Goal: Task Accomplishment & Management: Manage account settings

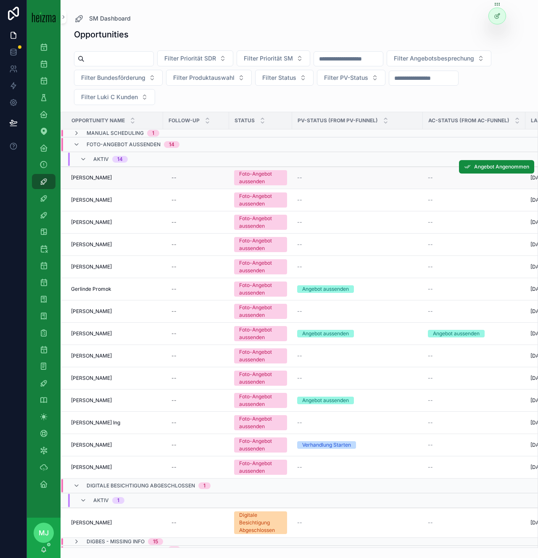
click at [88, 178] on span "[PERSON_NAME]" at bounding box center [91, 177] width 41 height 7
click at [86, 200] on span "Günter Jochlik" at bounding box center [91, 200] width 41 height 7
click at [84, 226] on td "[PERSON_NAME] [PERSON_NAME]" at bounding box center [112, 222] width 102 height 22
click at [85, 222] on span "[PERSON_NAME]" at bounding box center [91, 222] width 41 height 7
click at [85, 245] on span "Werner Muhr" at bounding box center [91, 244] width 41 height 7
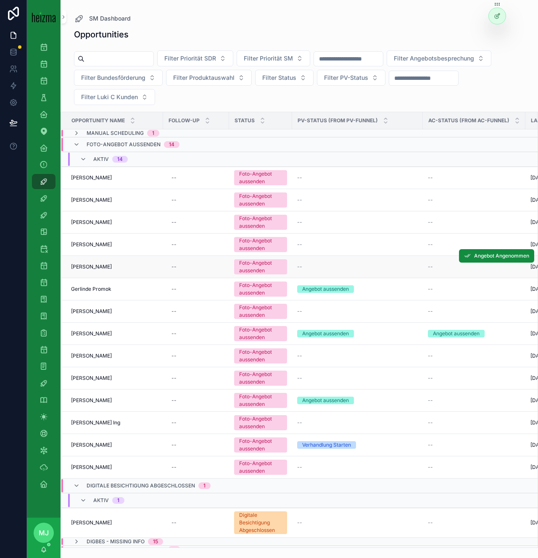
click at [91, 270] on span "Renate Neumüller" at bounding box center [91, 266] width 41 height 7
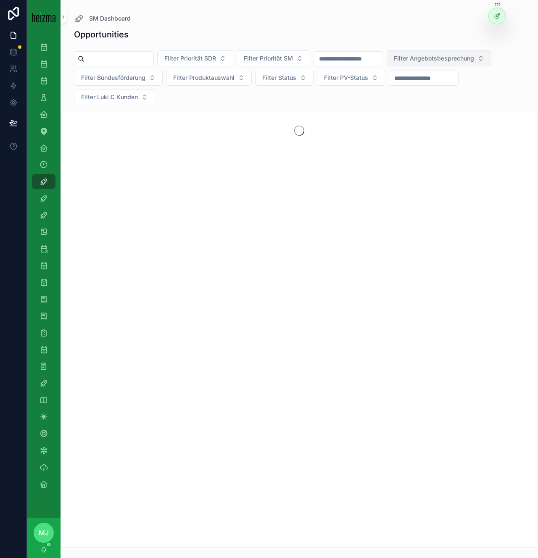
click at [474, 63] on button "Filter Angebotsbesprechung" at bounding box center [438, 58] width 105 height 16
click at [431, 105] on div "No" at bounding box center [459, 105] width 101 height 13
click at [307, 23] on div "SM Dashboard" at bounding box center [299, 18] width 450 height 10
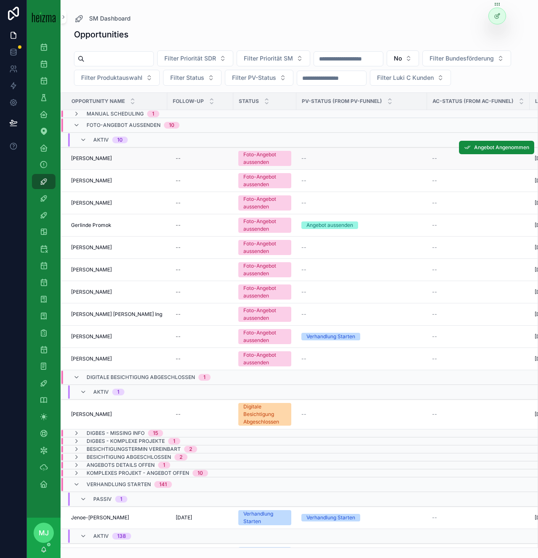
click at [101, 162] on span "[PERSON_NAME]" at bounding box center [91, 158] width 41 height 7
click at [94, 192] on td "[PERSON_NAME] [PERSON_NAME]" at bounding box center [114, 181] width 106 height 22
click at [93, 184] on span "Manfred Waldbauer" at bounding box center [91, 180] width 41 height 7
click at [90, 206] on span "Renate Neumüller" at bounding box center [91, 202] width 41 height 7
click at [90, 228] on span "Gerlinde Promok" at bounding box center [91, 225] width 40 height 7
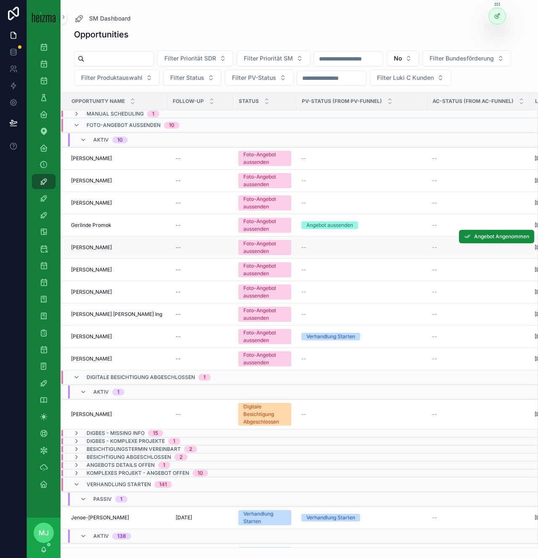
click at [88, 251] on span "Monika Baumgartner" at bounding box center [91, 247] width 41 height 7
click at [84, 273] on span "Karl Schneider" at bounding box center [91, 269] width 41 height 7
click at [84, 295] on span "Carla Cordier" at bounding box center [91, 291] width 41 height 7
click at [90, 317] on span "Hans Walter Stiastny Ing" at bounding box center [116, 314] width 91 height 7
click at [90, 362] on span "[PERSON_NAME]" at bounding box center [91, 358] width 41 height 7
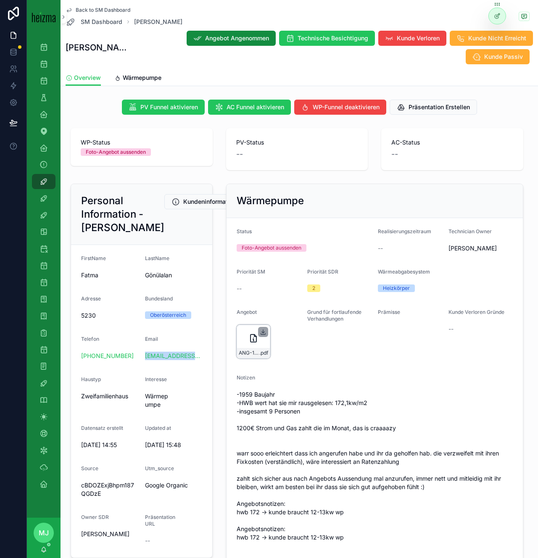
click at [263, 332] on icon "scrollable content" at bounding box center [262, 331] width 3 height 1
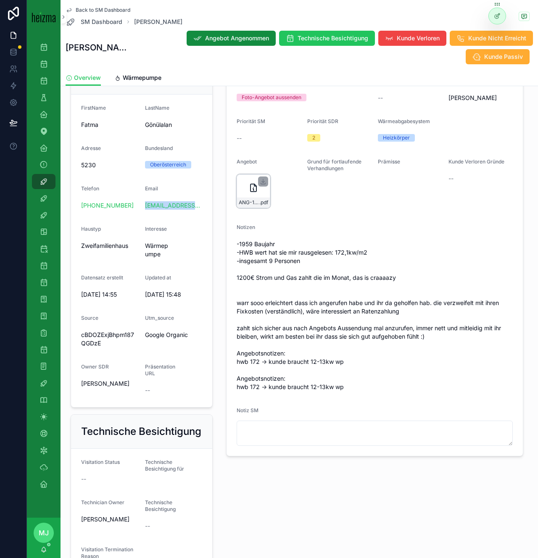
scroll to position [160, 0]
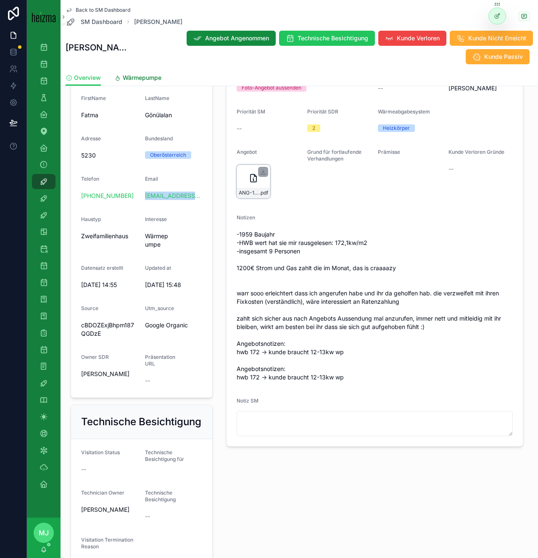
click at [152, 79] on span "Wärmepumpe" at bounding box center [142, 77] width 39 height 8
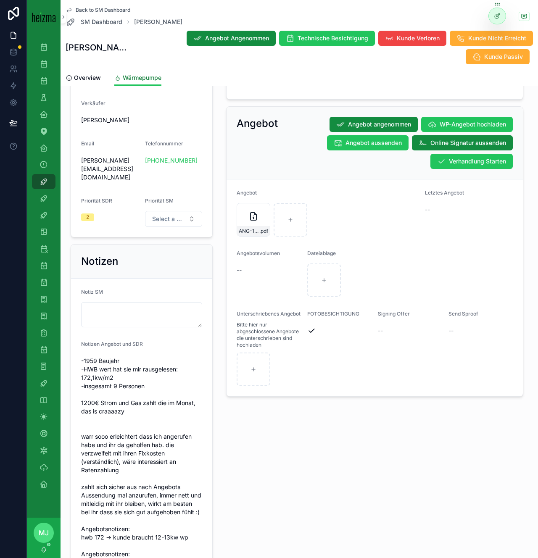
scroll to position [669, 0]
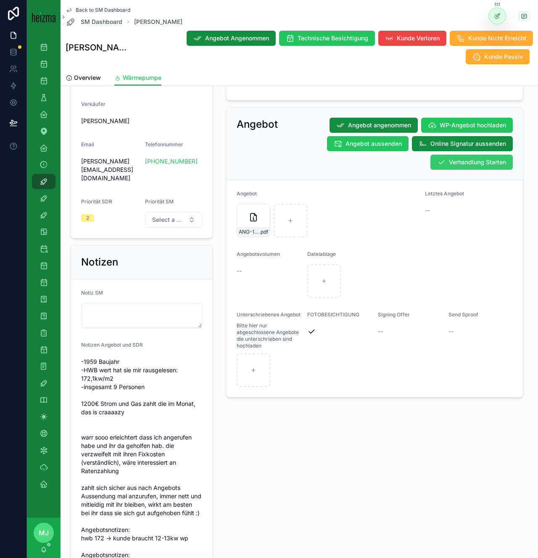
click at [474, 155] on button "Verhandlung Starten" at bounding box center [471, 162] width 82 height 15
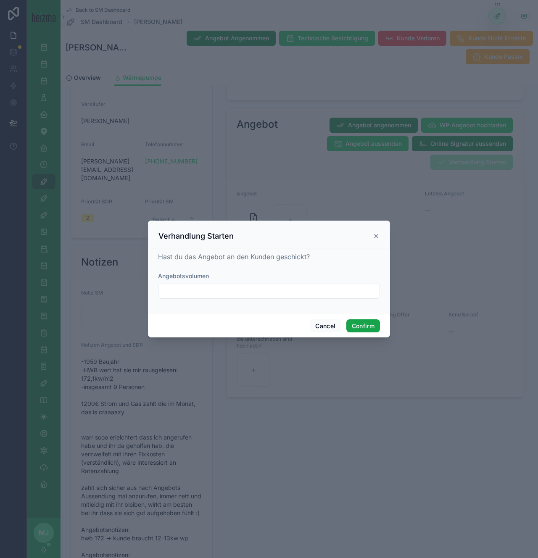
click at [369, 328] on button "Confirm" at bounding box center [363, 325] width 34 height 13
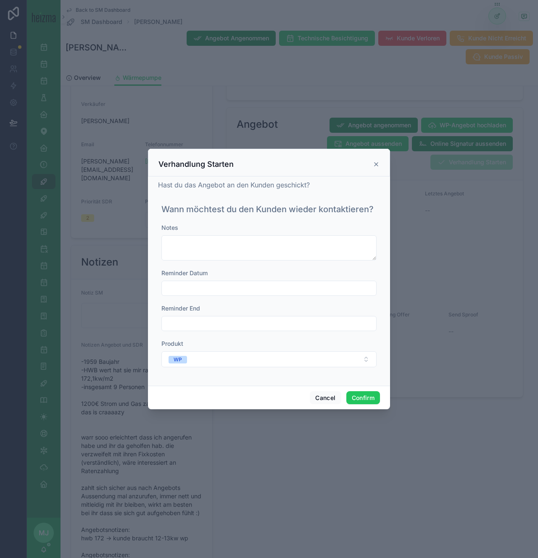
click at [217, 287] on input "text" at bounding box center [269, 288] width 214 height 12
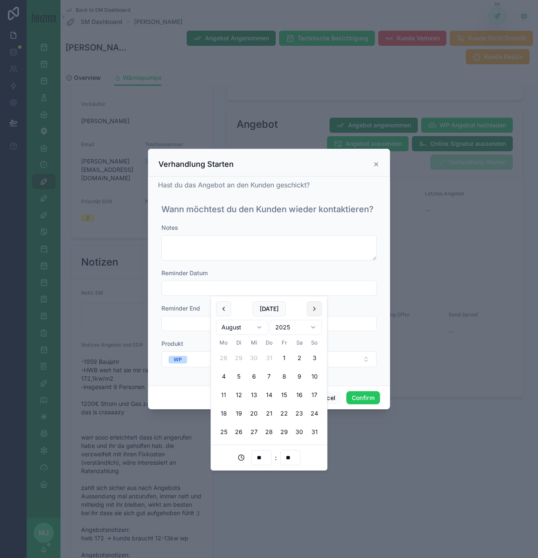
click at [316, 308] on button at bounding box center [314, 308] width 15 height 15
click at [239, 359] on button "2" at bounding box center [238, 357] width 15 height 15
click at [258, 356] on button "3" at bounding box center [253, 357] width 15 height 15
type input "**********"
click at [364, 402] on button "Confirm" at bounding box center [363, 397] width 34 height 13
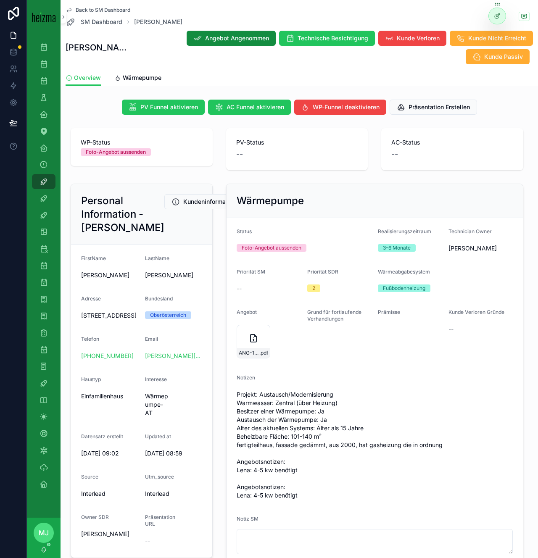
scroll to position [62, 0]
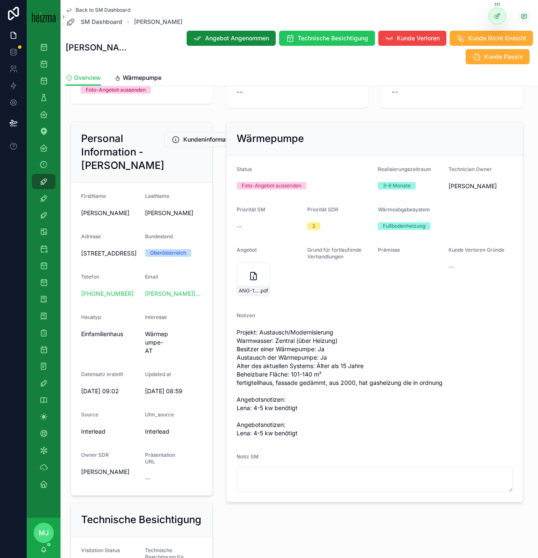
click at [293, 388] on span "Projekt: Austausch/Modernisierung Warmwasser: Zentral (über Heizung) Besitzer e…" at bounding box center [374, 382] width 276 height 109
click at [263, 273] on div "scrollable content" at bounding box center [263, 270] width 10 height 10
click at [263, 272] on icon "scrollable content" at bounding box center [262, 271] width 5 height 1
click at [160, 73] on link "Wärmepumpe" at bounding box center [137, 78] width 47 height 17
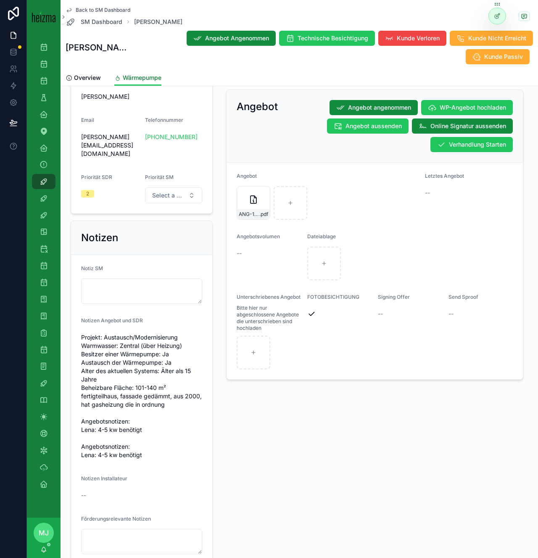
scroll to position [705, 0]
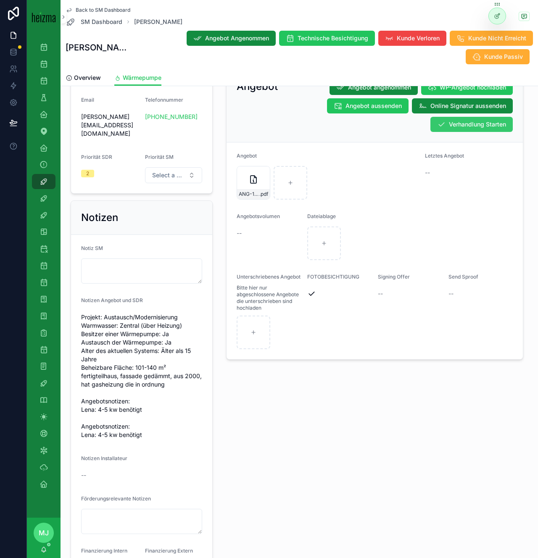
click at [457, 120] on span "Verhandlung Starten" at bounding box center [476, 124] width 57 height 8
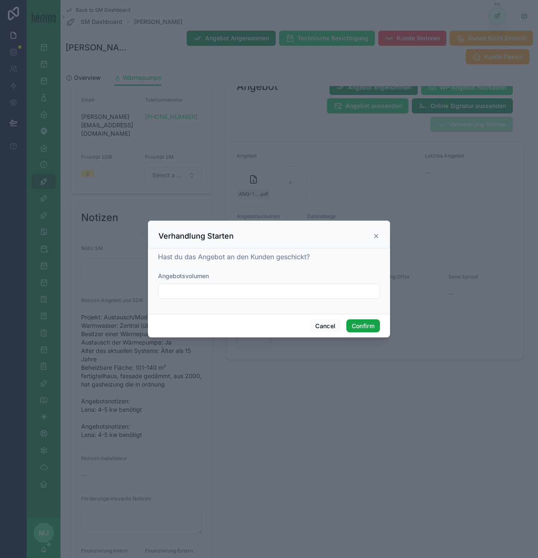
click at [369, 328] on button "Confirm" at bounding box center [363, 325] width 34 height 13
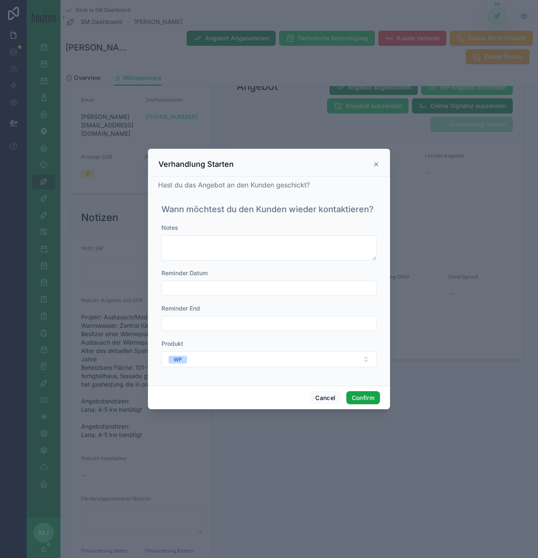
click at [363, 391] on button "Confirm" at bounding box center [363, 397] width 34 height 13
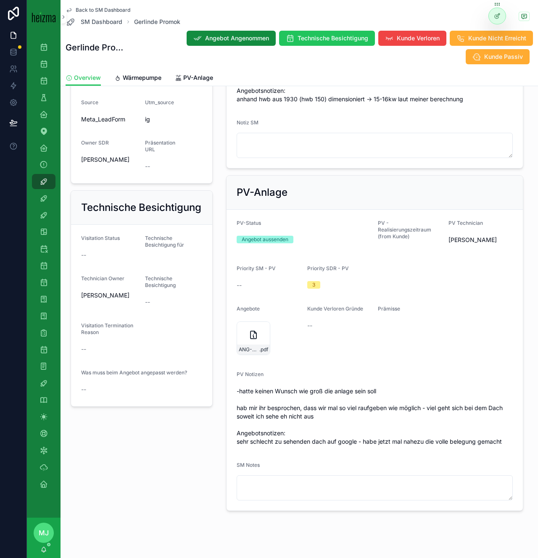
scroll to position [406, 0]
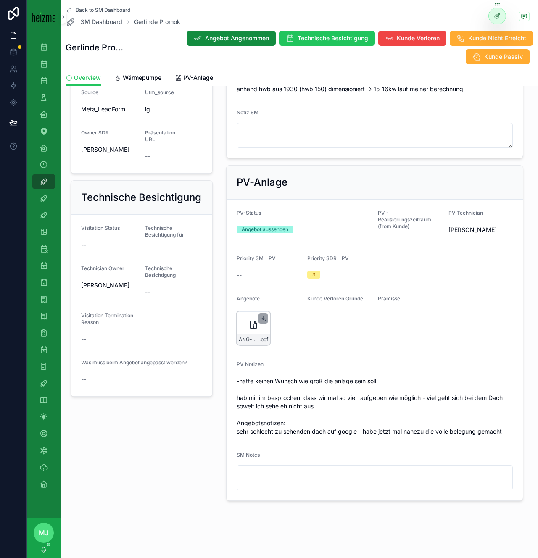
click at [262, 319] on icon "scrollable content" at bounding box center [262, 318] width 3 height 1
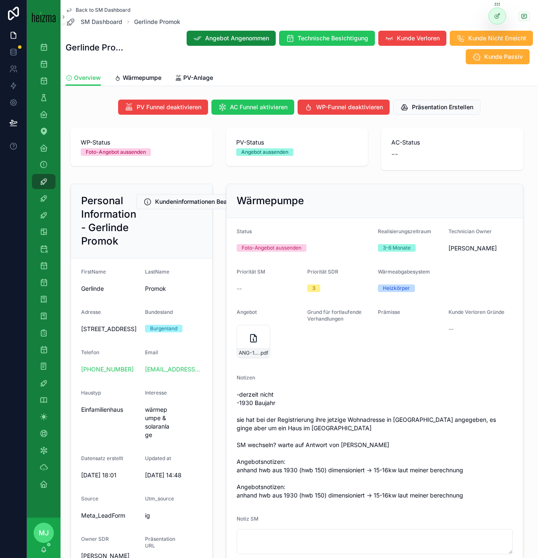
click at [142, 66] on div "Back to SM Dashboard SM Dashboard Gerlinde Promok Gerlinde Promok Angebot Angen…" at bounding box center [299, 35] width 467 height 70
click at [142, 74] on span "Wärmepumpe" at bounding box center [142, 77] width 39 height 8
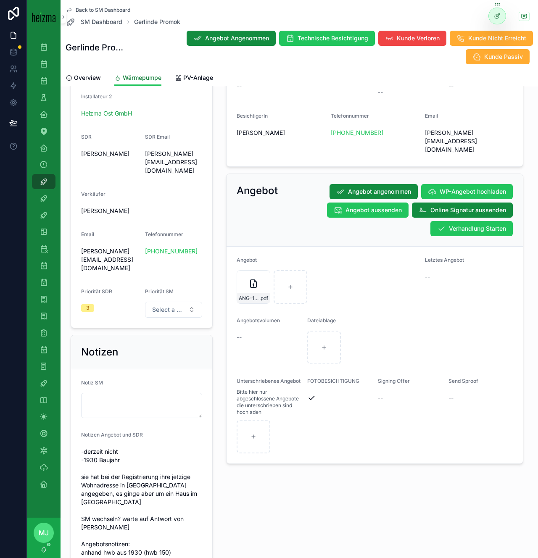
scroll to position [603, 0]
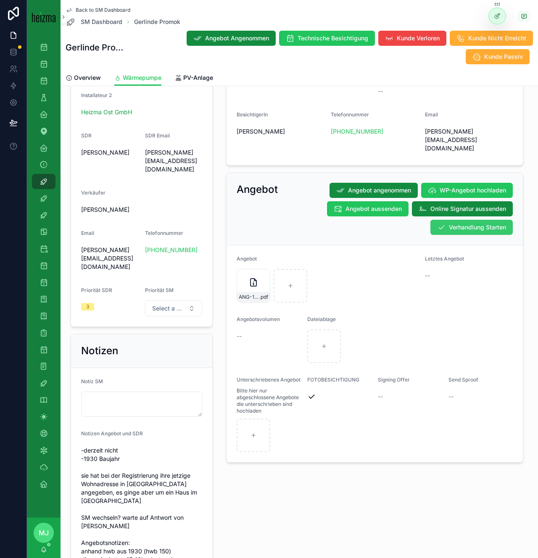
click at [456, 223] on span "Verhandlung Starten" at bounding box center [476, 227] width 57 height 8
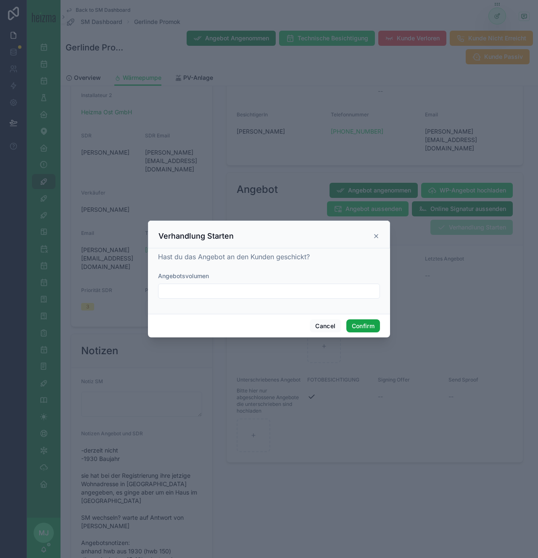
click at [360, 321] on button "Confirm" at bounding box center [363, 325] width 34 height 13
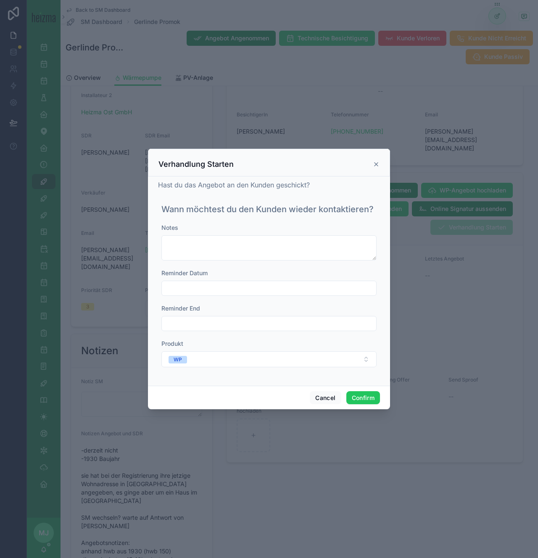
click at [322, 298] on div "Notes Reminder Datum Reminder End Produkt WP" at bounding box center [268, 299] width 215 height 152
click at [322, 289] on input "text" at bounding box center [269, 288] width 214 height 12
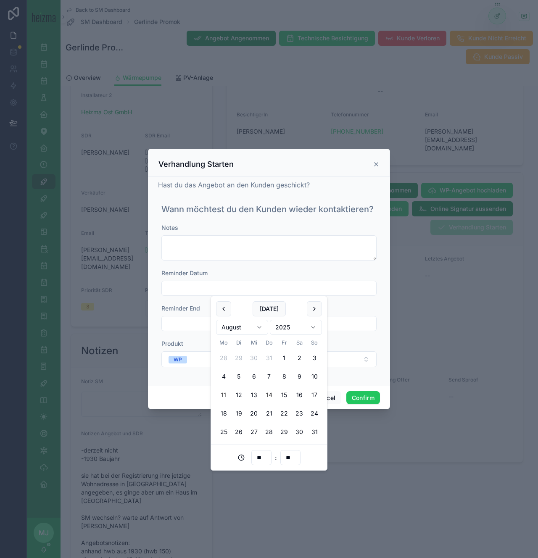
click at [267, 395] on button "14" at bounding box center [268, 394] width 15 height 15
type input "**********"
click at [362, 361] on button "WP" at bounding box center [268, 359] width 215 height 16
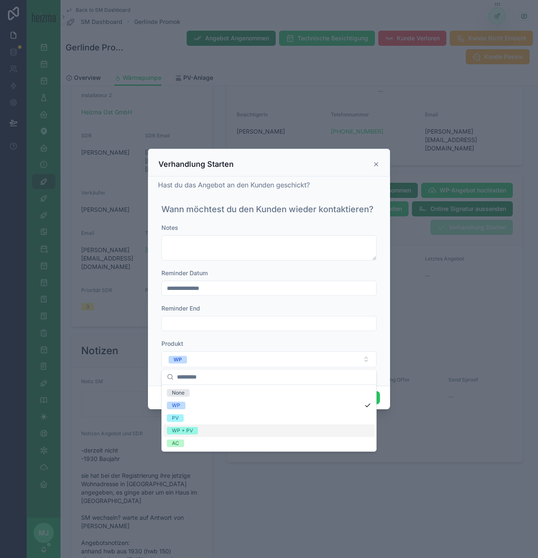
click at [312, 425] on div "WP + PV" at bounding box center [268, 430] width 211 height 13
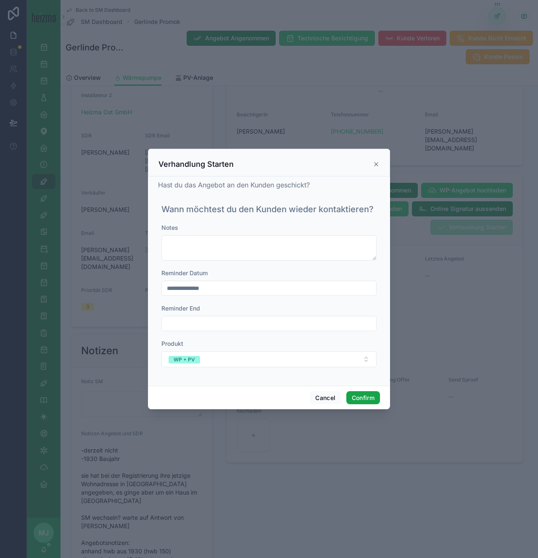
click at [347, 396] on button "Confirm" at bounding box center [363, 397] width 34 height 13
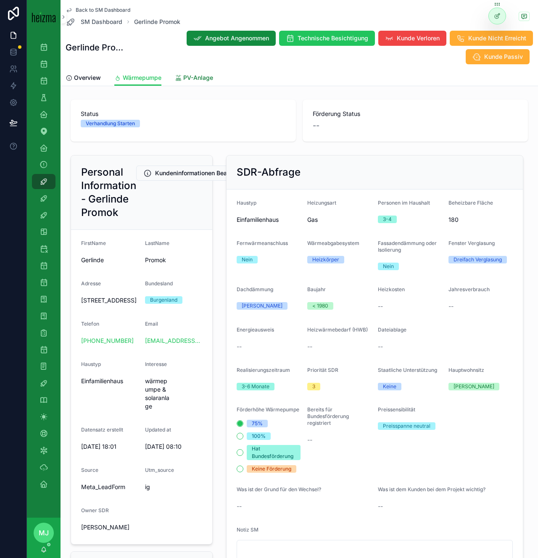
click at [201, 83] on link "PV-Anlage" at bounding box center [194, 78] width 38 height 17
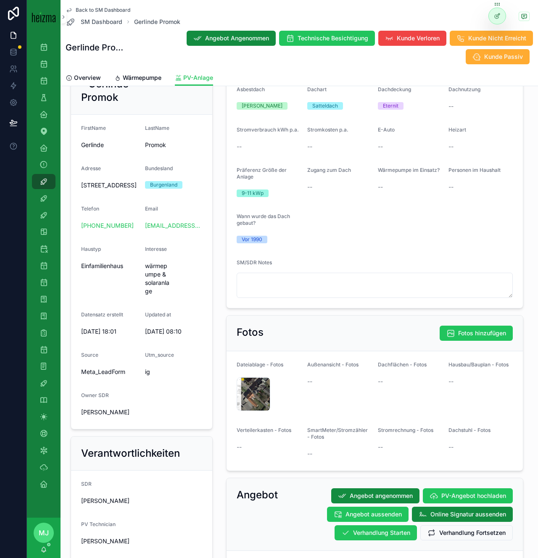
scroll to position [454, 0]
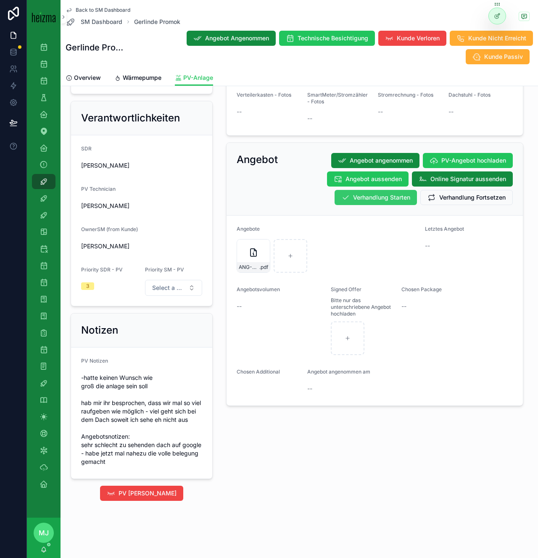
click at [404, 193] on span "Verhandlung Starten" at bounding box center [381, 197] width 57 height 8
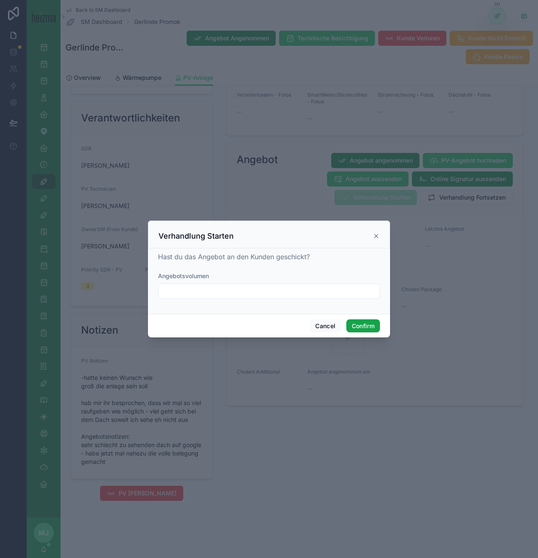
click at [362, 330] on button "Confirm" at bounding box center [363, 325] width 34 height 13
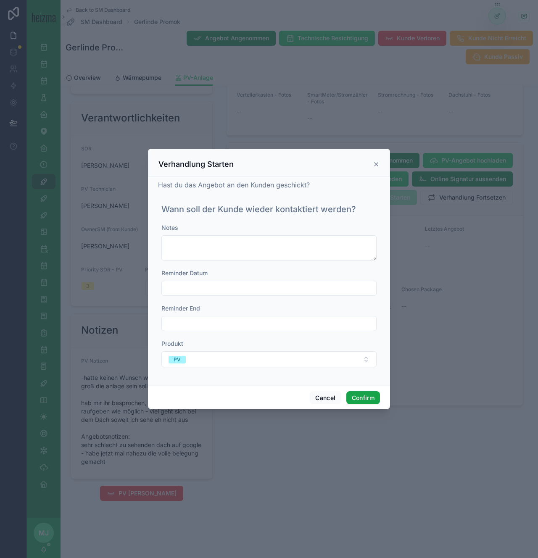
click at [359, 394] on button "Confirm" at bounding box center [363, 397] width 34 height 13
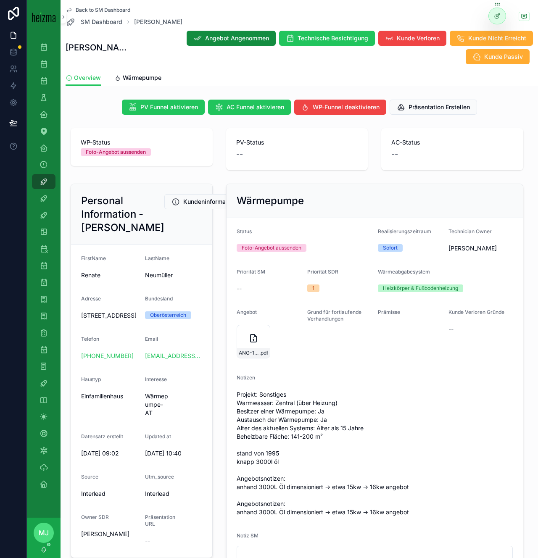
scroll to position [74, 0]
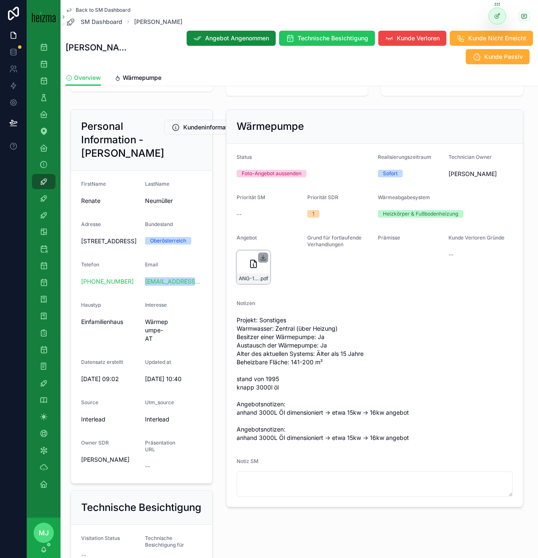
click at [262, 256] on icon "scrollable content" at bounding box center [263, 257] width 7 height 7
click at [151, 77] on span "Wärmepumpe" at bounding box center [142, 77] width 39 height 8
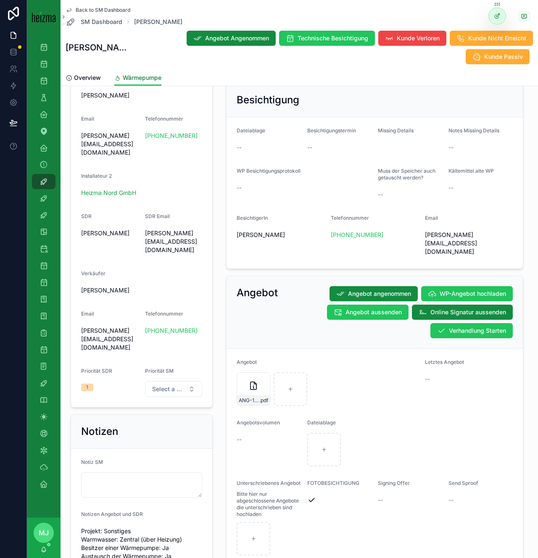
scroll to position [506, 0]
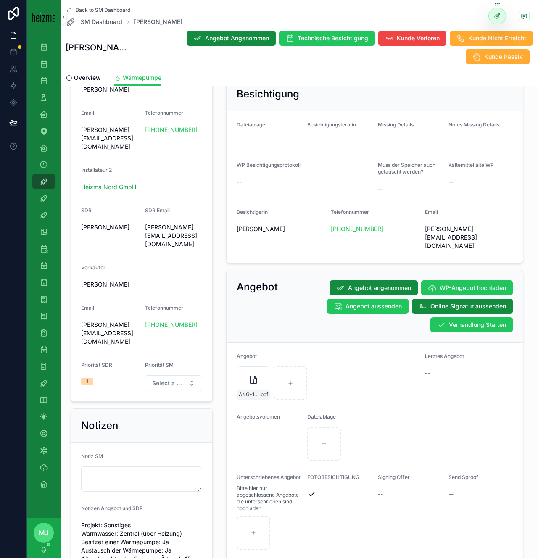
click at [460, 315] on div "Angebot Angebot angenommen WP-Angebot hochladen Angebot aussenden Online Signat…" at bounding box center [374, 306] width 296 height 73
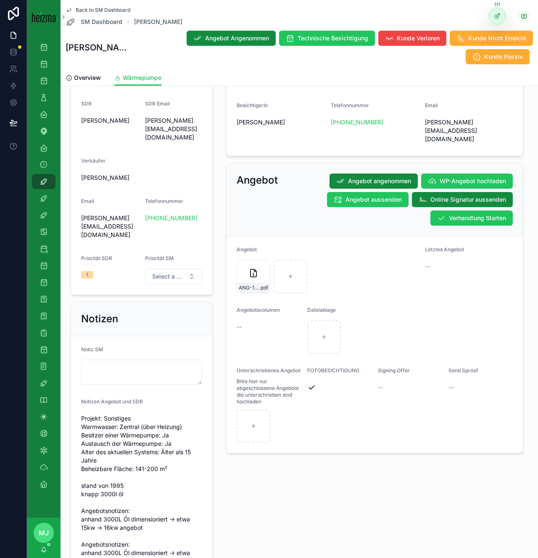
scroll to position [617, 0]
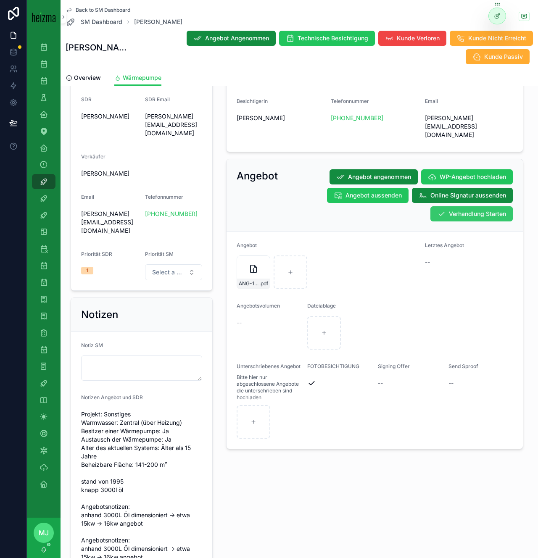
click at [494, 206] on button "Verhandlung Starten" at bounding box center [471, 213] width 82 height 15
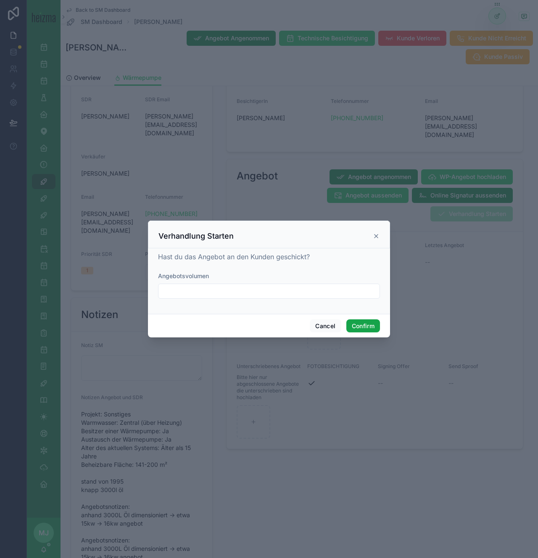
click at [364, 327] on button "Confirm" at bounding box center [363, 325] width 34 height 13
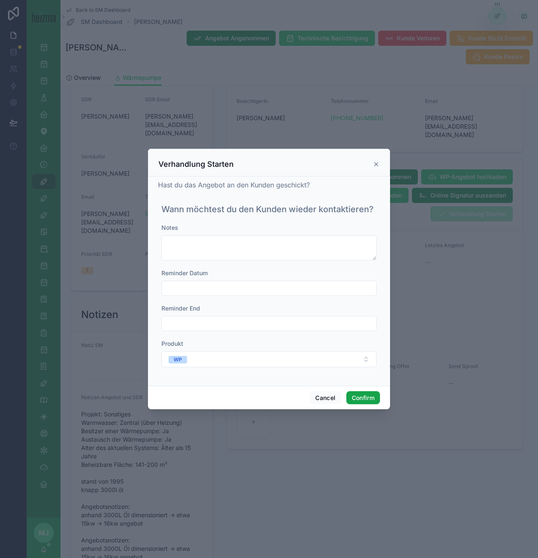
click at [362, 396] on button "Confirm" at bounding box center [363, 397] width 34 height 13
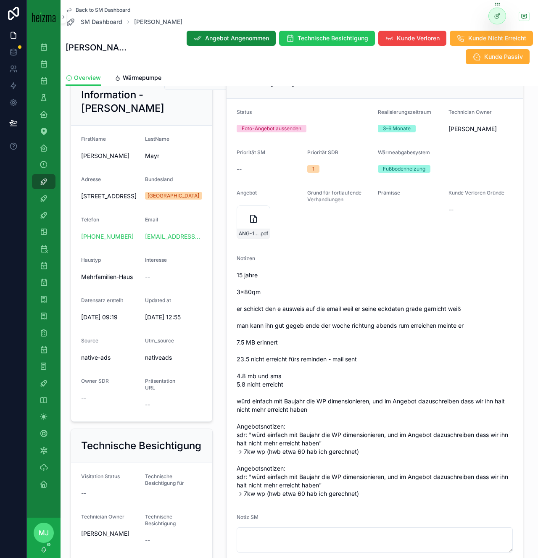
scroll to position [134, 0]
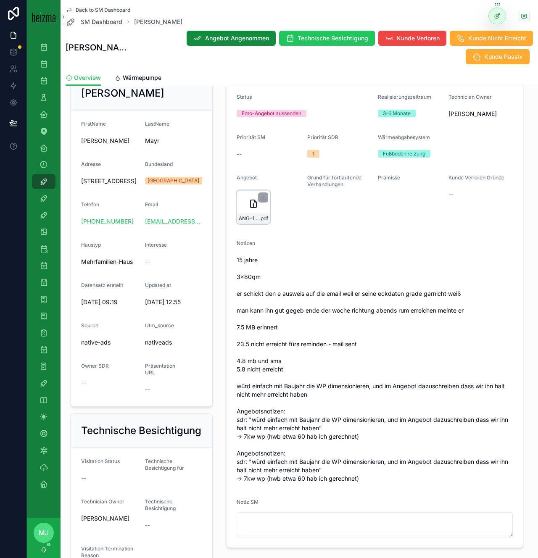
click at [266, 195] on div "scrollable content" at bounding box center [263, 197] width 10 height 10
click at [263, 199] on icon "scrollable content" at bounding box center [263, 196] width 0 height 3
click at [135, 83] on link "Wärmepumpe" at bounding box center [137, 78] width 47 height 17
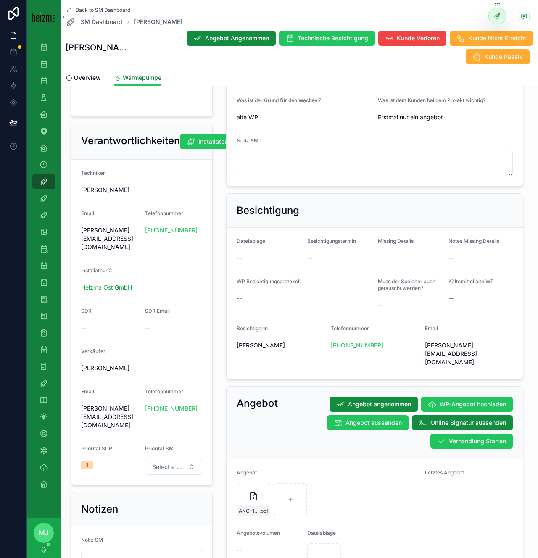
scroll to position [475, 0]
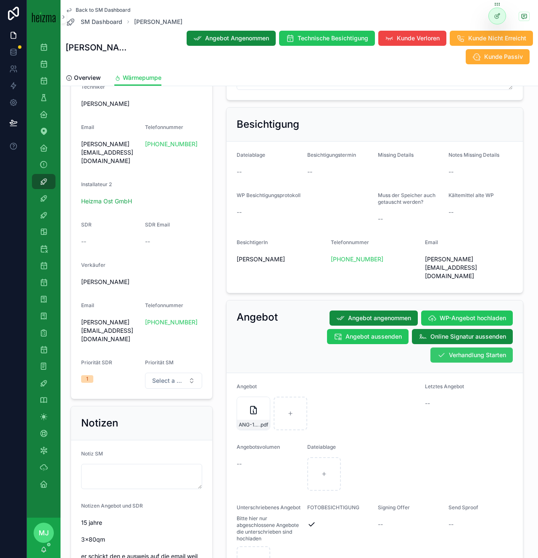
click at [462, 351] on span "Verhandlung Starten" at bounding box center [476, 355] width 57 height 8
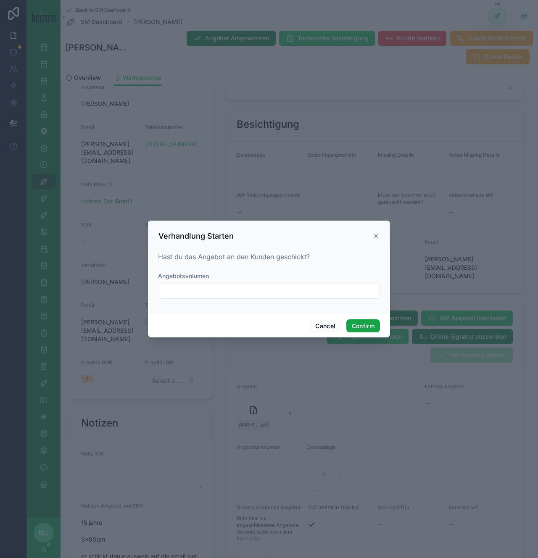
click at [362, 325] on button "Confirm" at bounding box center [363, 325] width 34 height 13
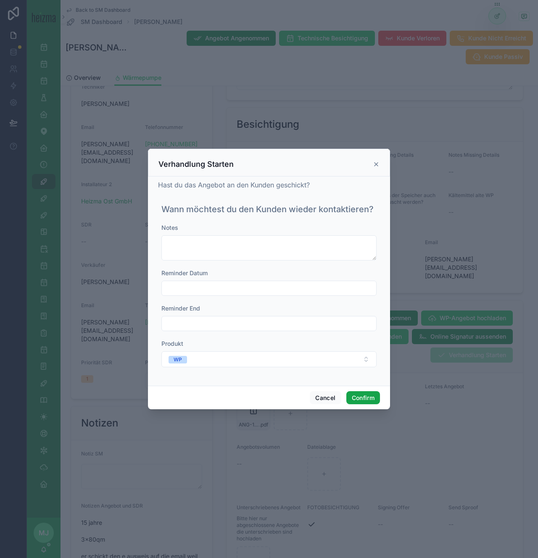
click at [361, 394] on button "Confirm" at bounding box center [363, 397] width 34 height 13
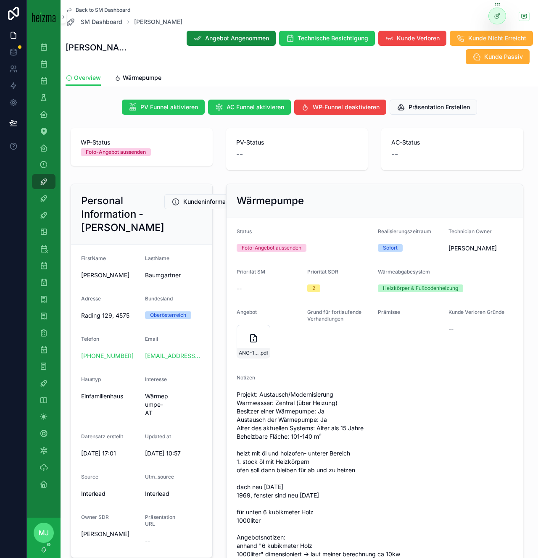
click at [404, 377] on div "Notizen" at bounding box center [374, 379] width 276 height 10
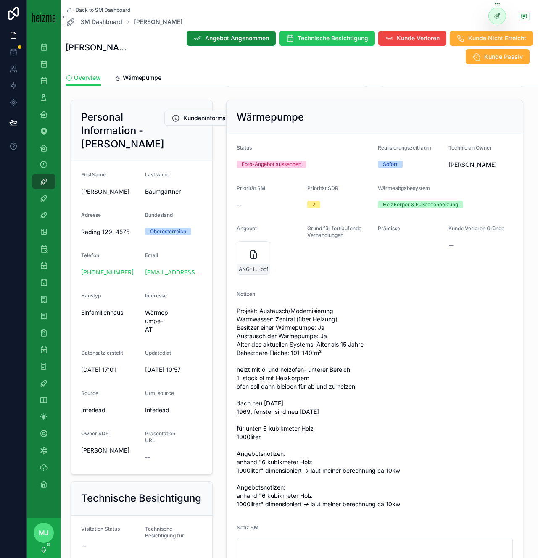
scroll to position [84, 0]
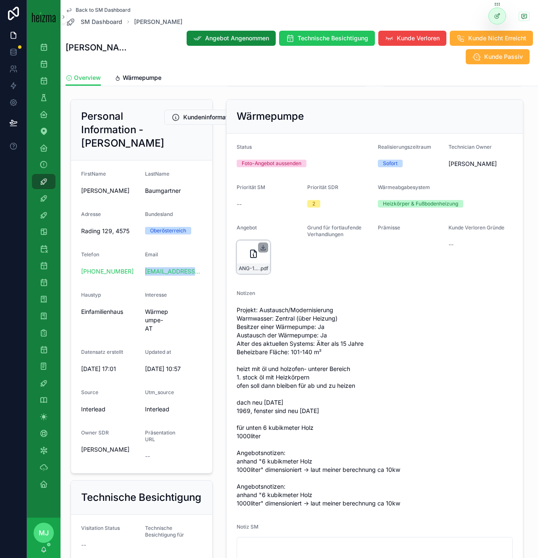
click at [263, 248] on icon "scrollable content" at bounding box center [263, 247] width 7 height 7
click at [143, 73] on link "Wärmepumpe" at bounding box center [137, 78] width 47 height 17
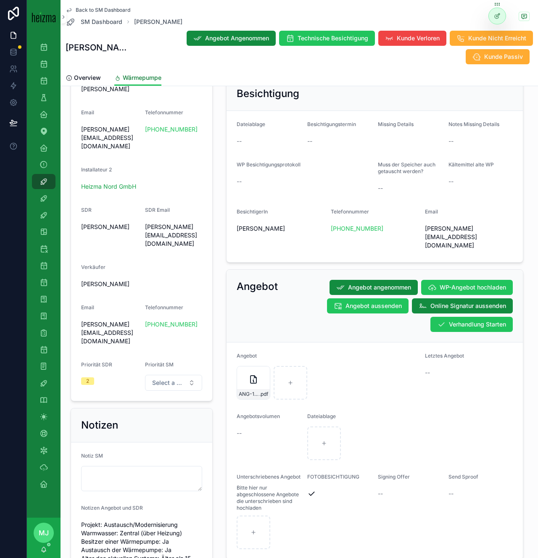
scroll to position [590, 0]
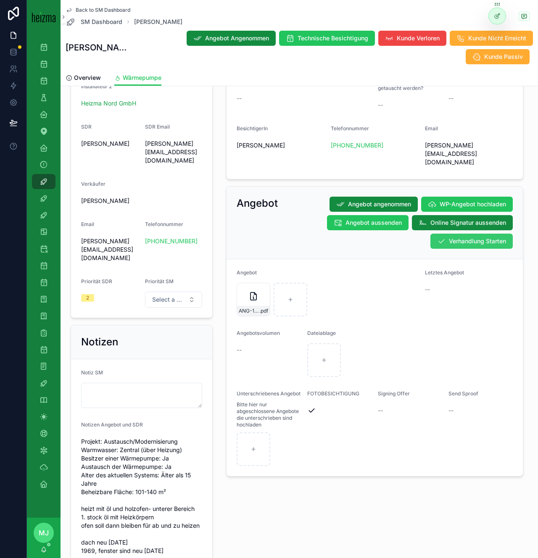
click at [452, 237] on span "Verhandlung Starten" at bounding box center [476, 241] width 57 height 8
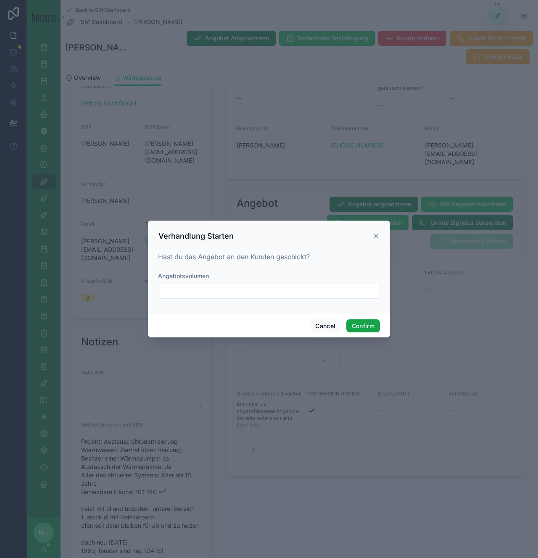
click at [357, 323] on button "Confirm" at bounding box center [363, 325] width 34 height 13
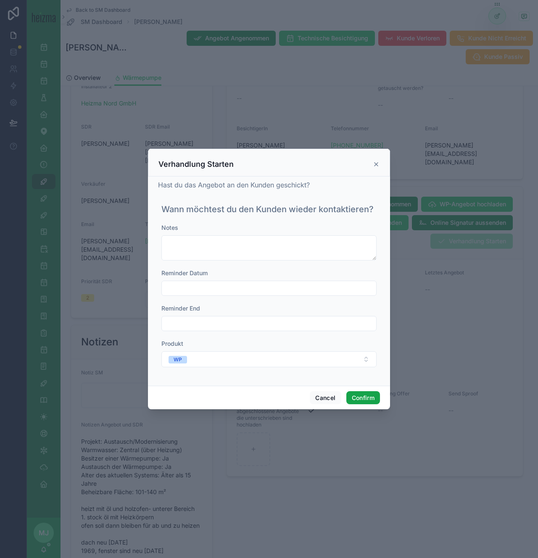
click at [355, 393] on button "Confirm" at bounding box center [363, 397] width 34 height 13
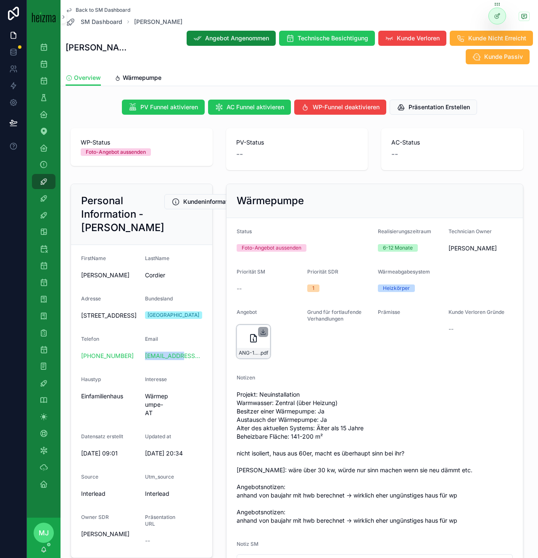
click at [262, 331] on icon "scrollable content" at bounding box center [263, 331] width 7 height 7
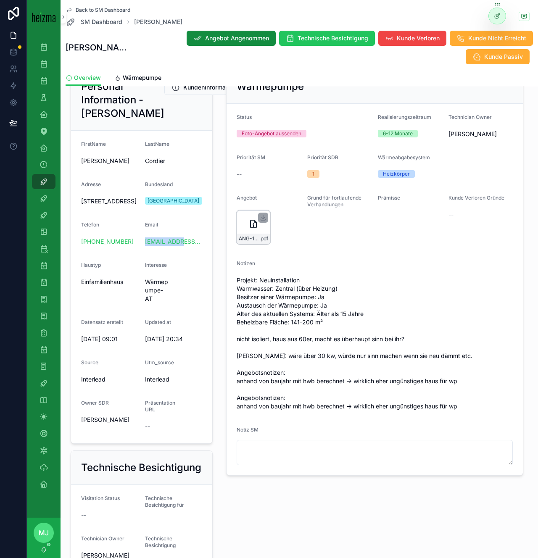
scroll to position [114, 0]
click at [140, 77] on span "Wärmepumpe" at bounding box center [142, 77] width 39 height 8
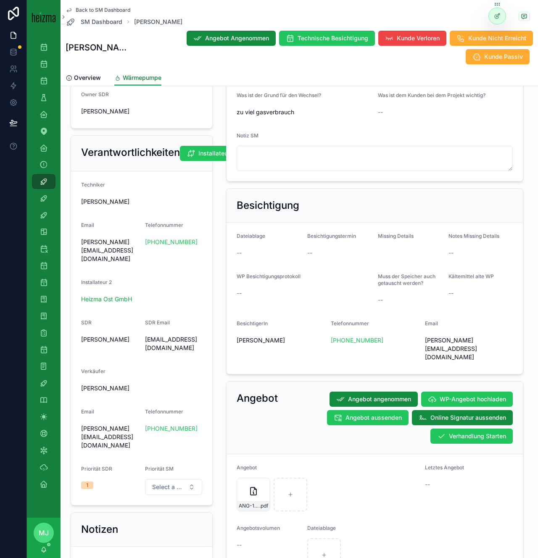
scroll to position [586, 0]
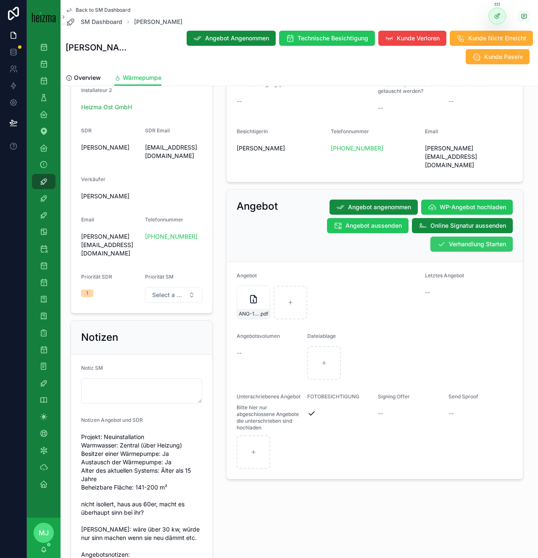
click at [445, 236] on button "Verhandlung Starten" at bounding box center [471, 243] width 82 height 15
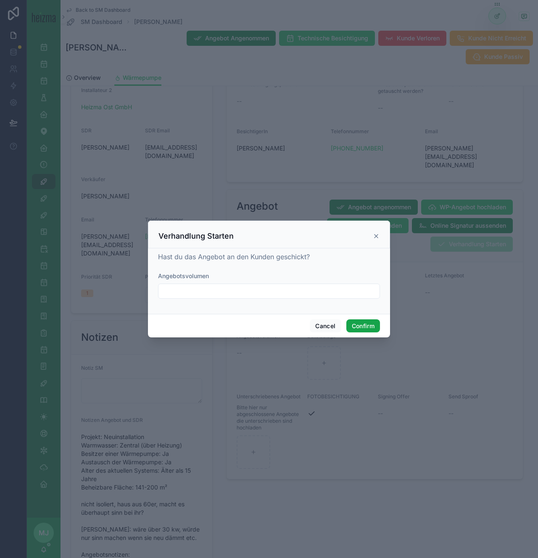
click at [356, 326] on button "Confirm" at bounding box center [363, 325] width 34 height 13
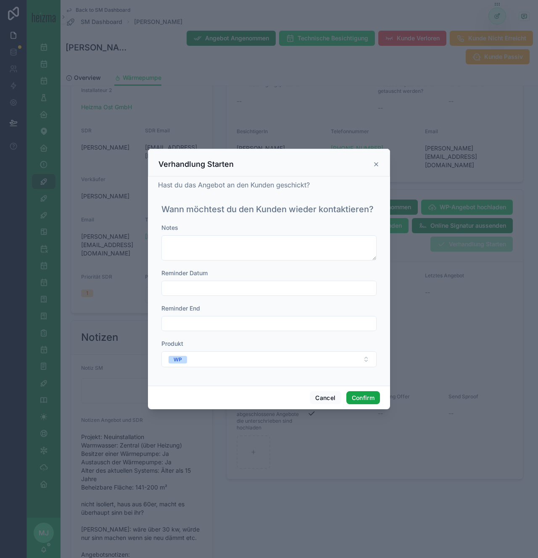
click at [358, 396] on button "Confirm" at bounding box center [363, 397] width 34 height 13
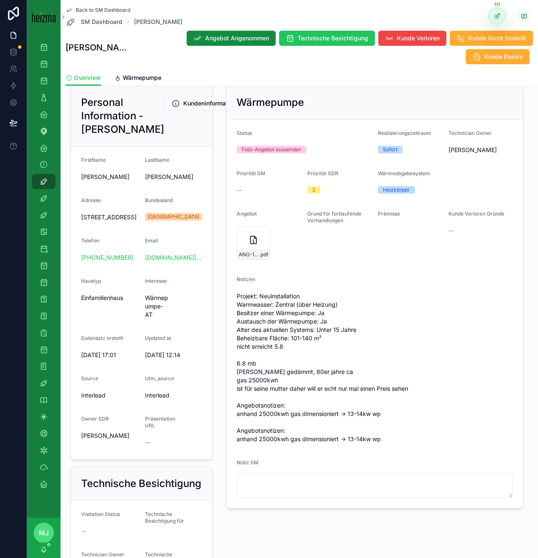
scroll to position [98, 0]
click at [398, 385] on span "Projekt: Neuinstallation Warmwasser: Zentral (über Heizung) Besitzer einer Wärm…" at bounding box center [374, 367] width 276 height 151
click at [265, 233] on icon "scrollable content" at bounding box center [263, 234] width 7 height 7
click at [141, 76] on span "Wärmepumpe" at bounding box center [142, 77] width 39 height 8
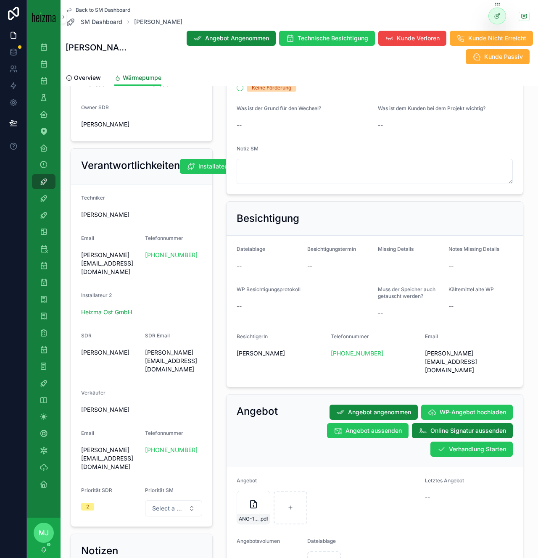
scroll to position [505, 0]
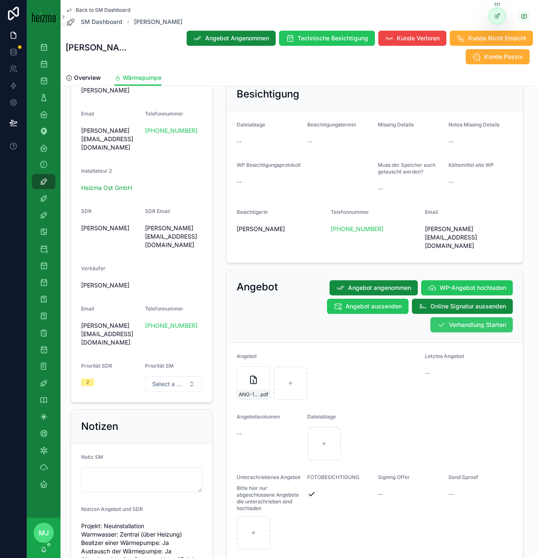
click at [480, 320] on span "Verhandlung Starten" at bounding box center [476, 324] width 57 height 8
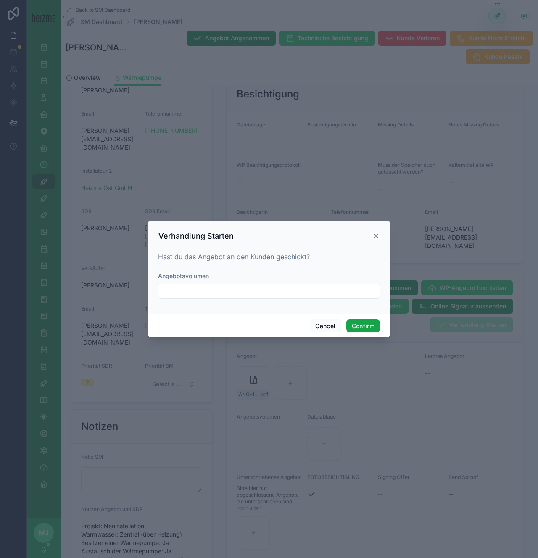
click at [361, 324] on button "Confirm" at bounding box center [363, 325] width 34 height 13
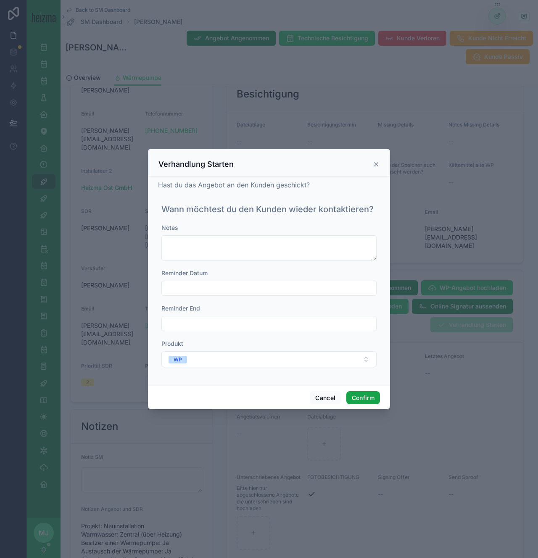
click at [373, 400] on button "Confirm" at bounding box center [363, 397] width 34 height 13
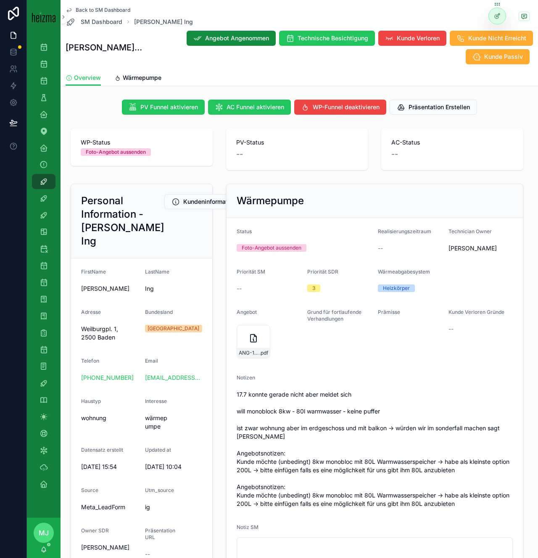
click at [352, 299] on form "Status Foto-Angebot aussenden Realisierungszeitraum -- Technician Owner [PERSON…" at bounding box center [374, 395] width 296 height 354
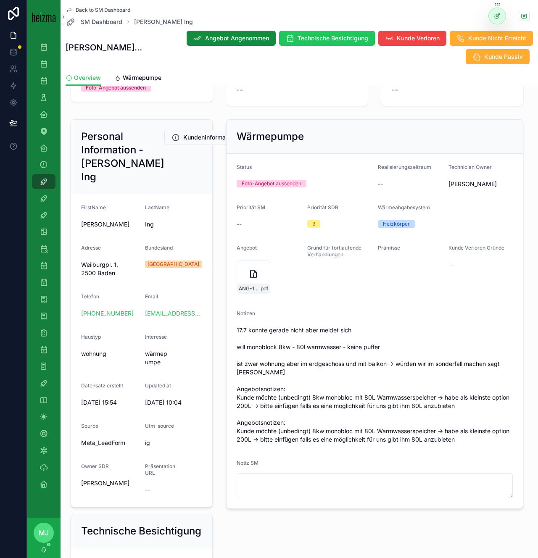
scroll to position [90, 0]
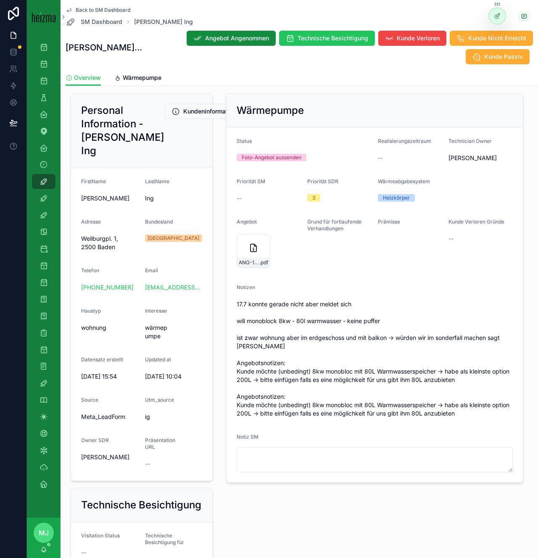
click at [302, 381] on span "17.7 konnte gerade nicht aber meldet sich will monoblock 8kw - 80l warmwasser -…" at bounding box center [374, 359] width 276 height 118
click at [263, 239] on icon "scrollable content" at bounding box center [263, 241] width 7 height 7
click at [143, 78] on span "Wärmepumpe" at bounding box center [142, 77] width 39 height 8
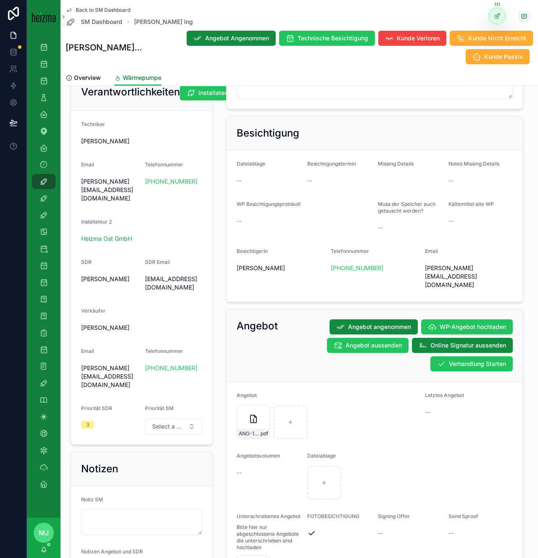
scroll to position [481, 0]
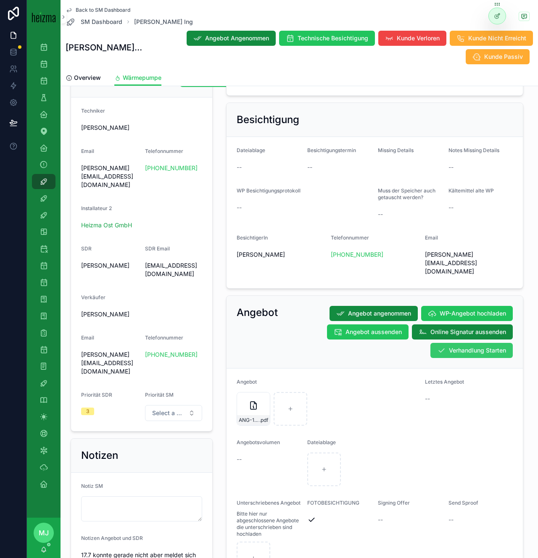
click at [470, 343] on button "Verhandlung Starten" at bounding box center [471, 350] width 82 height 15
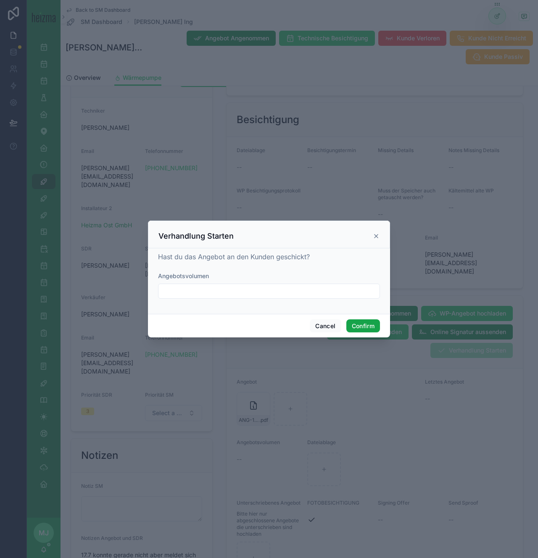
click at [359, 325] on button "Confirm" at bounding box center [363, 325] width 34 height 13
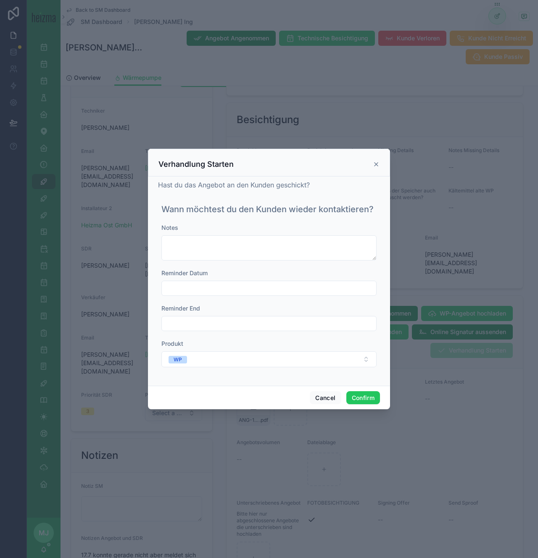
click at [293, 284] on input "text" at bounding box center [269, 288] width 214 height 12
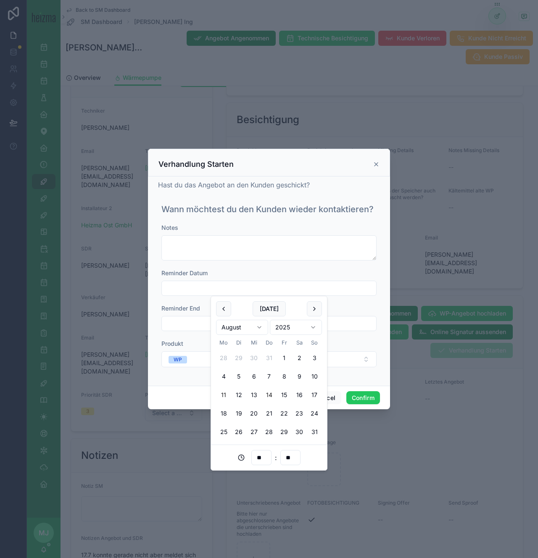
click at [270, 395] on button "14" at bounding box center [268, 394] width 15 height 15
type input "**********"
click at [376, 399] on button "Confirm" at bounding box center [363, 397] width 34 height 13
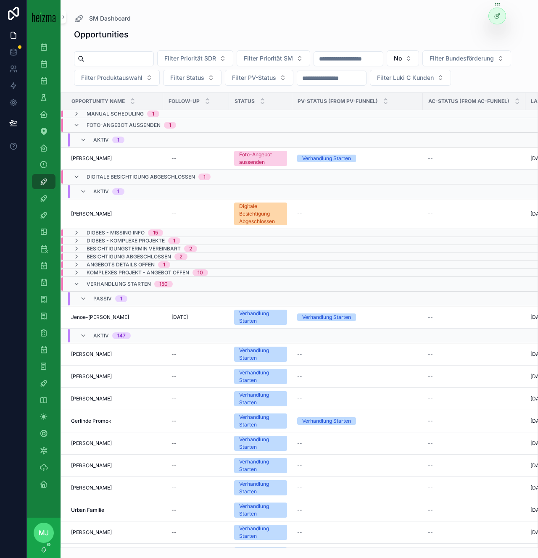
scroll to position [8, 0]
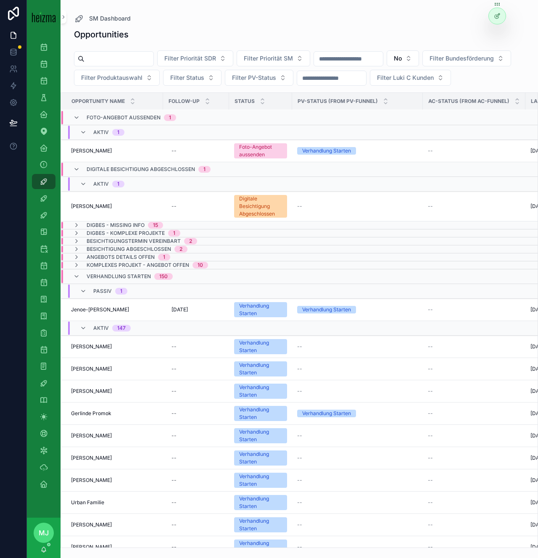
click at [108, 280] on span "Verhandlung Starten" at bounding box center [119, 276] width 64 height 7
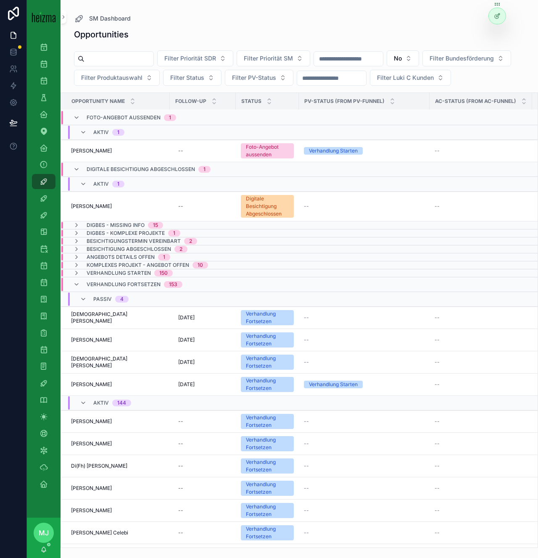
click at [97, 302] on span "Passiv" at bounding box center [102, 299] width 18 height 7
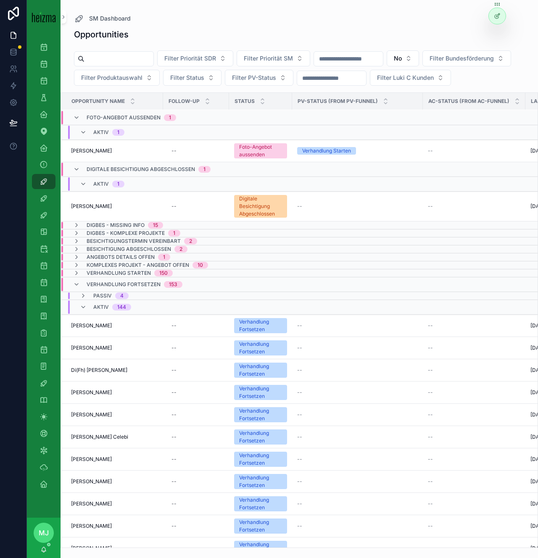
click at [96, 288] on span "Verhandlung Fortsetzen" at bounding box center [124, 284] width 74 height 7
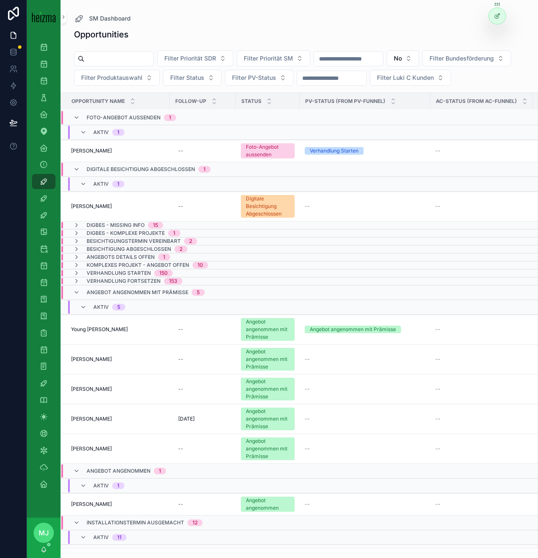
click at [103, 296] on span "Angebot angenommen mit Prämisse" at bounding box center [138, 292] width 102 height 7
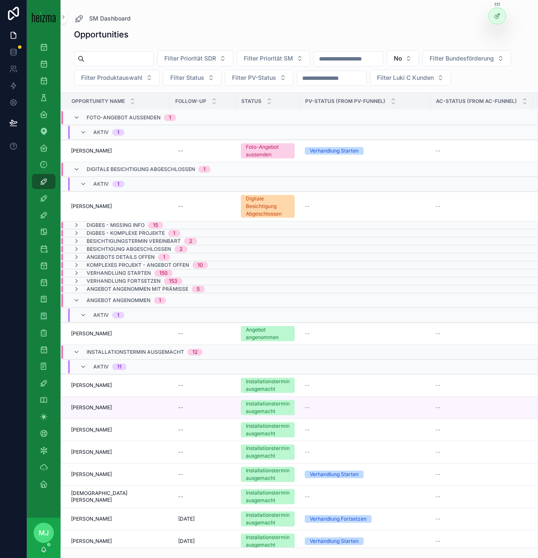
scroll to position [0, 0]
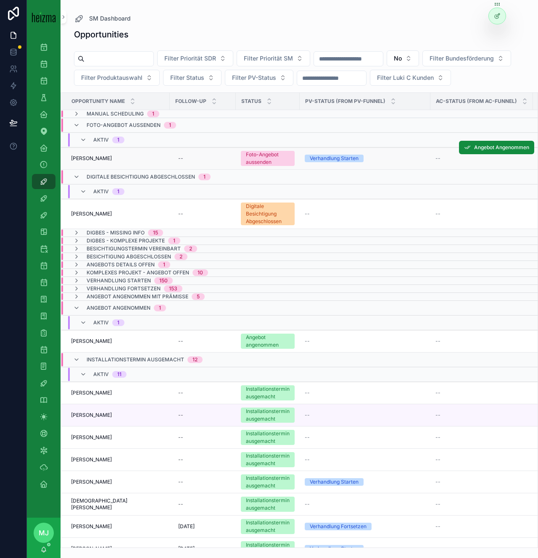
click at [79, 162] on span "Nikola Vojinovic" at bounding box center [91, 158] width 41 height 7
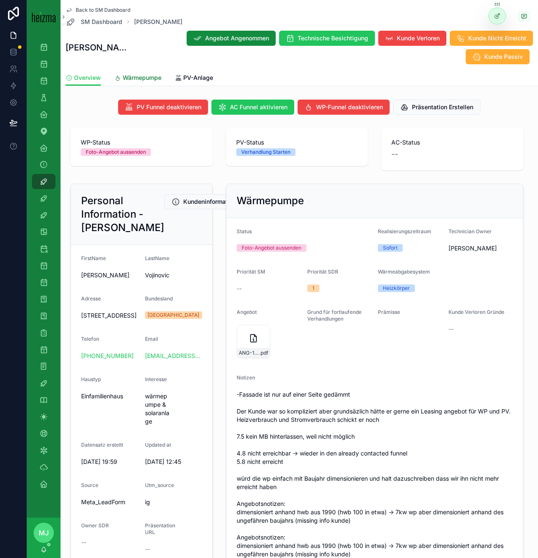
click at [141, 76] on span "Wärmepumpe" at bounding box center [142, 77] width 39 height 8
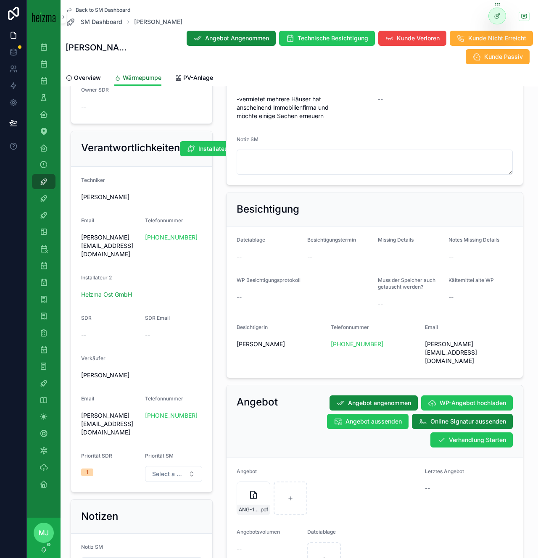
scroll to position [415, 0]
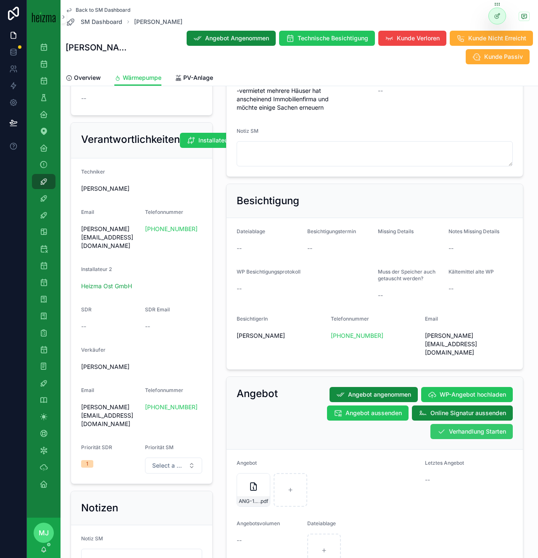
click at [465, 424] on button "Verhandlung Starten" at bounding box center [471, 431] width 82 height 15
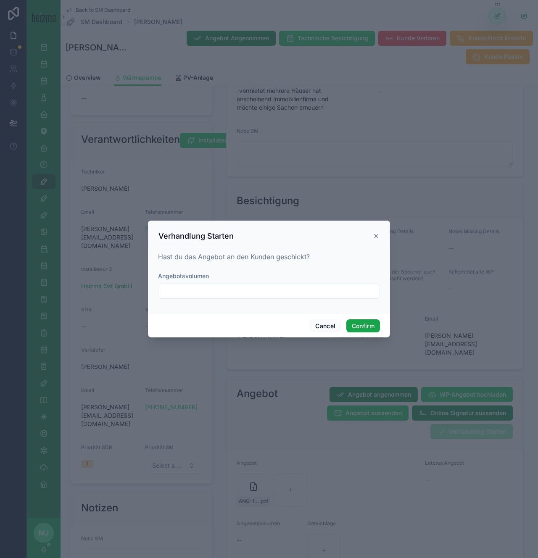
click at [371, 320] on button "Confirm" at bounding box center [363, 325] width 34 height 13
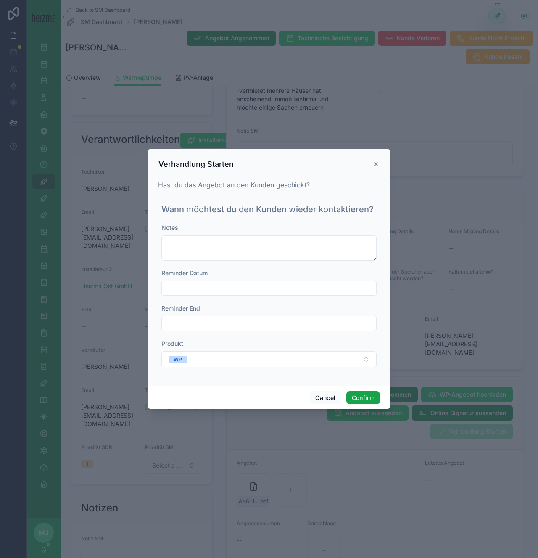
click at [364, 401] on button "Confirm" at bounding box center [363, 397] width 34 height 13
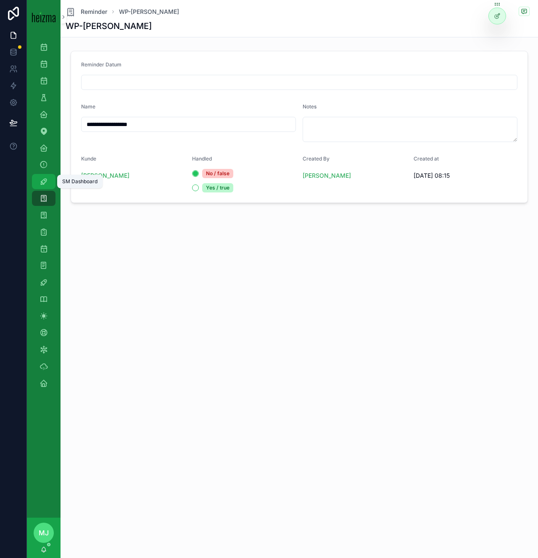
click at [32, 181] on link "SM Dashboard" at bounding box center [44, 181] width 24 height 15
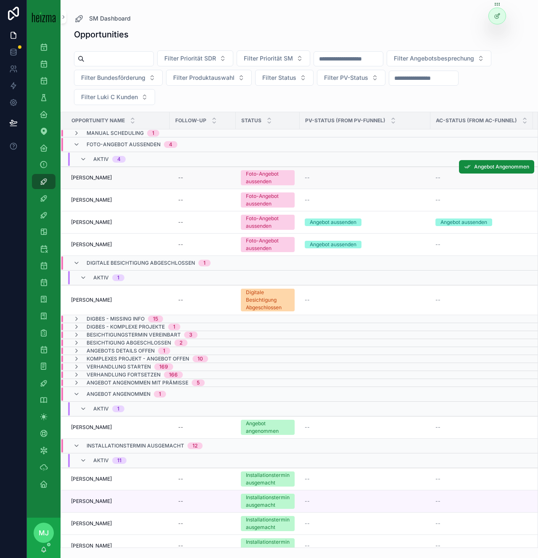
click at [81, 178] on span "Günter Jochlik" at bounding box center [91, 177] width 41 height 7
click at [89, 199] on span "[PERSON_NAME]" at bounding box center [91, 200] width 41 height 7
click at [96, 219] on span "Gerhard Dorner" at bounding box center [91, 222] width 41 height 7
click at [96, 245] on span "Margot Hanserl" at bounding box center [91, 244] width 41 height 7
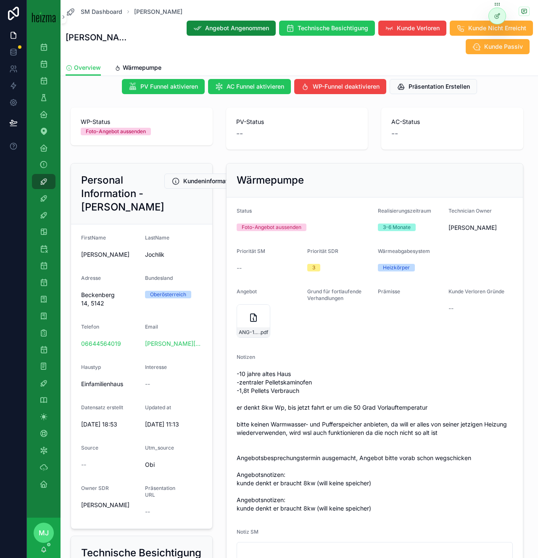
scroll to position [11, 0]
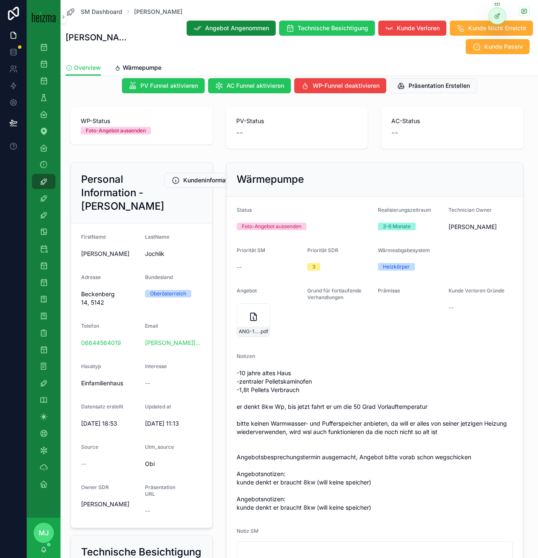
click at [156, 258] on span "Jochlik" at bounding box center [173, 253] width 57 height 8
click at [344, 461] on span "-10 jahre altes Haus -zentraler Pelletskaminofen -1,8t Pellets Verbrauch er den…" at bounding box center [374, 440] width 276 height 143
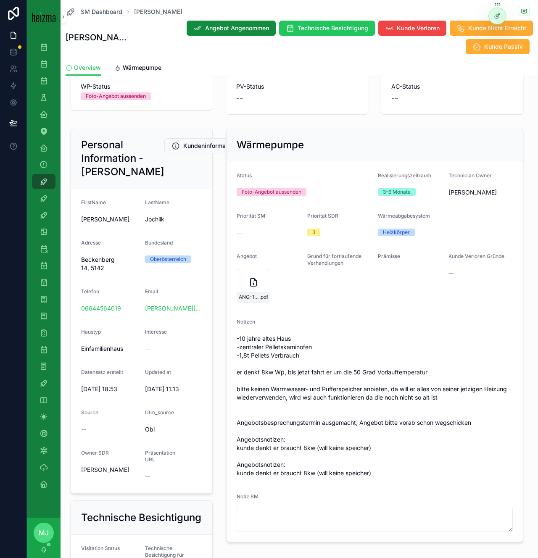
scroll to position [46, 0]
click at [263, 276] on icon "scrollable content" at bounding box center [263, 275] width 7 height 7
click at [260, 417] on span "-10 jahre altes Haus -zentraler Pelletskaminofen -1,8t Pellets Verbrauch er den…" at bounding box center [374, 405] width 276 height 143
click at [152, 68] on span "Wärmepumpe" at bounding box center [142, 67] width 39 height 8
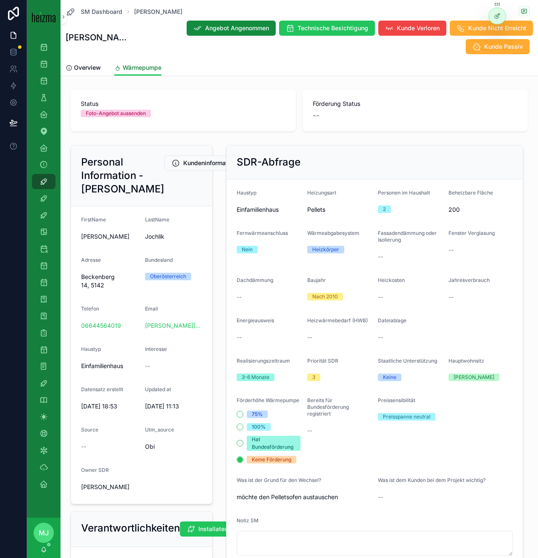
scroll to position [292, 0]
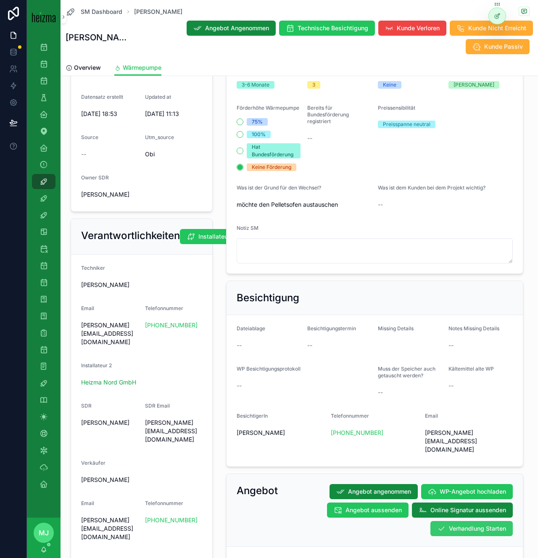
click at [451, 524] on span "Verhandlung Starten" at bounding box center [476, 528] width 57 height 8
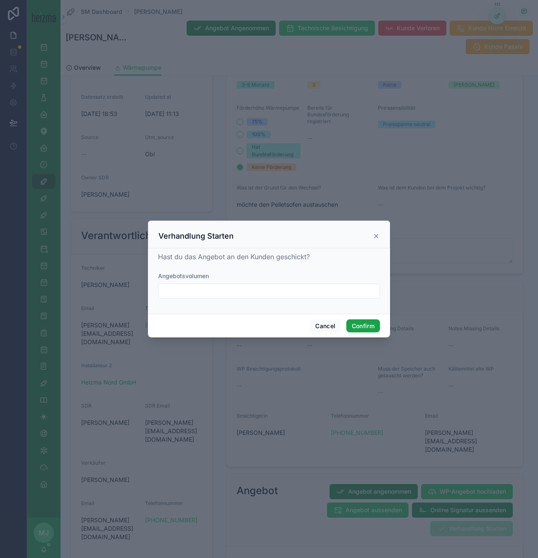
click at [365, 325] on button "Confirm" at bounding box center [363, 325] width 34 height 13
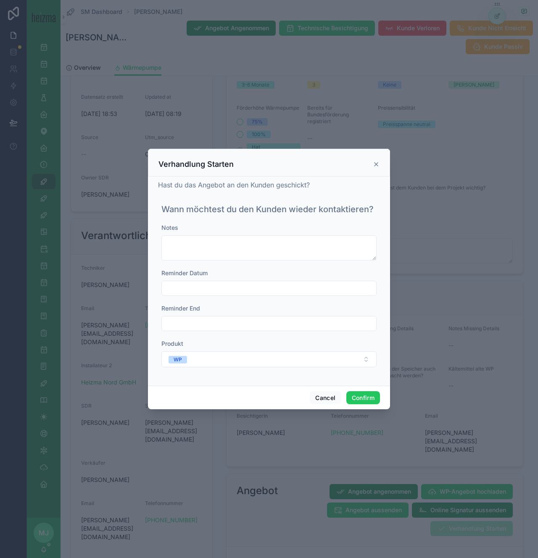
click at [272, 287] on input "text" at bounding box center [269, 288] width 214 height 12
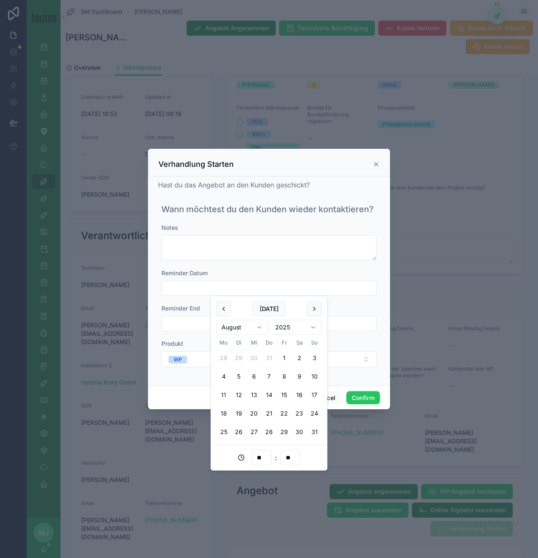
click at [221, 395] on button "11" at bounding box center [223, 394] width 15 height 15
type input "**********"
click at [355, 396] on button "Confirm" at bounding box center [363, 397] width 34 height 13
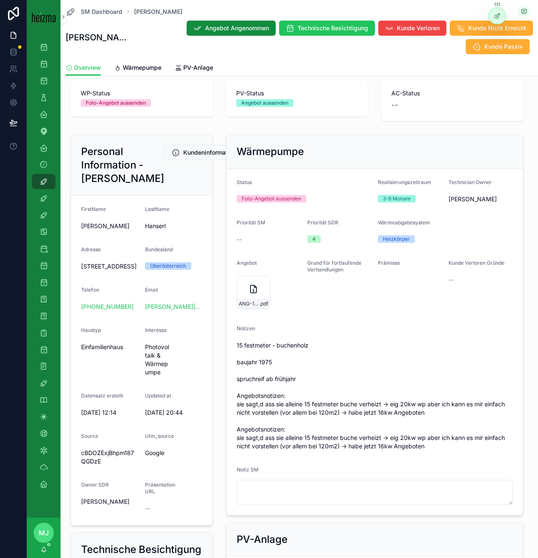
scroll to position [46, 0]
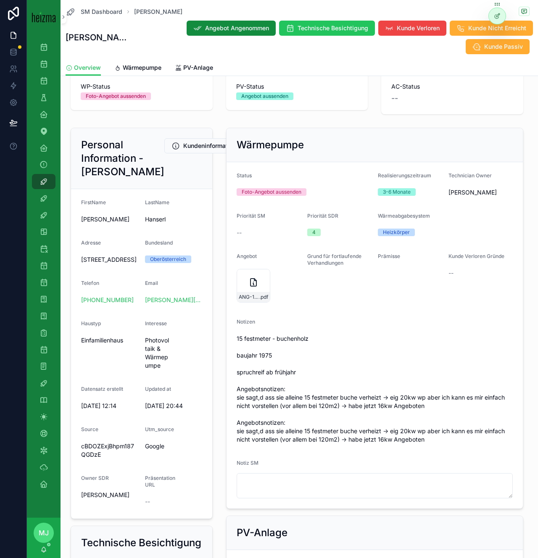
click at [328, 346] on span "15 festmeter - buchenholz baujahr 1975 spruchreif ab frühjahr Angebotsnotizen: …" at bounding box center [374, 388] width 276 height 109
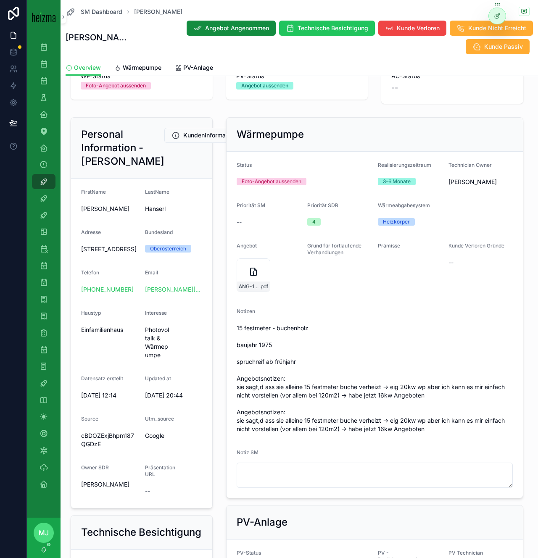
scroll to position [57, 0]
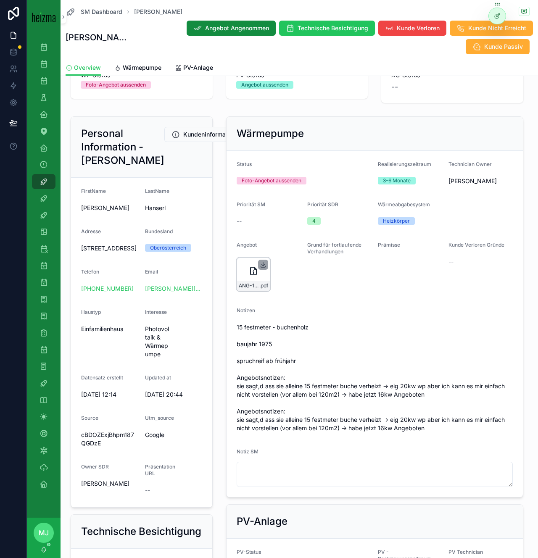
click at [262, 263] on icon "scrollable content" at bounding box center [263, 264] width 7 height 7
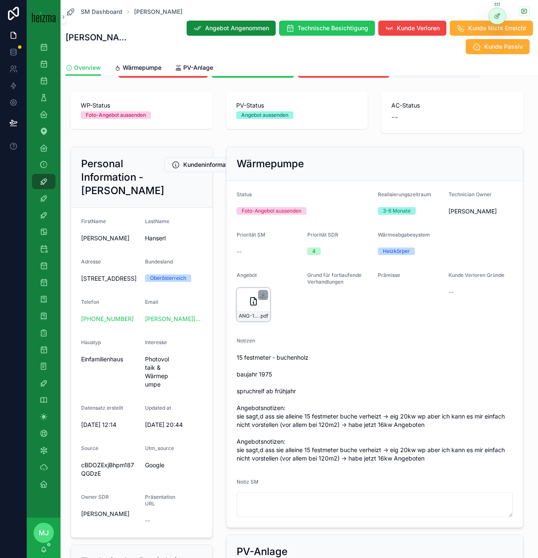
scroll to position [18, 0]
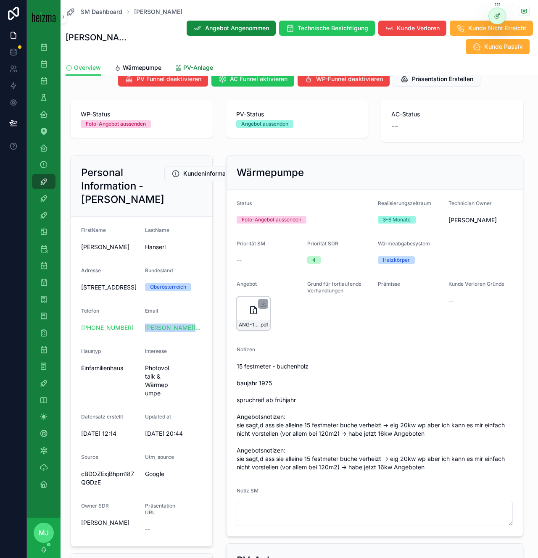
click at [185, 68] on span "PV-Anlage" at bounding box center [198, 67] width 30 height 8
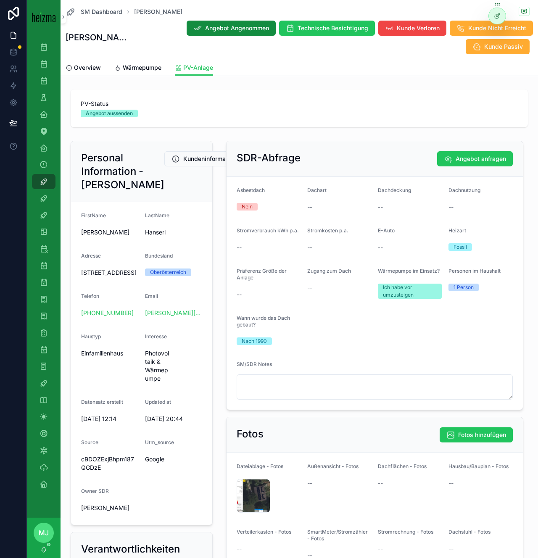
scroll to position [258, 0]
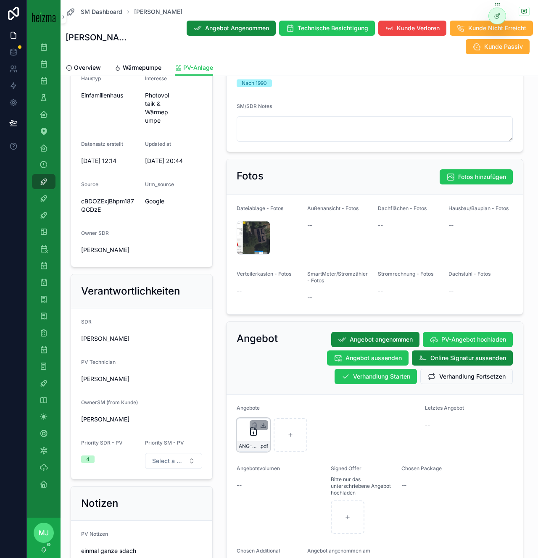
click at [264, 425] on icon "scrollable content" at bounding box center [263, 425] width 7 height 7
click at [370, 375] on span "Verhandlung Starten" at bounding box center [381, 376] width 57 height 8
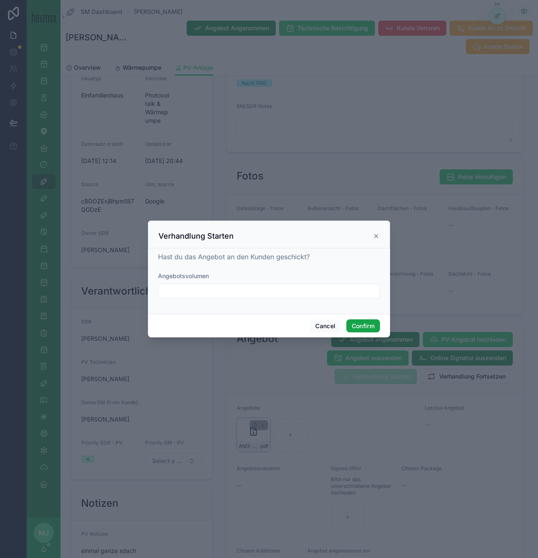
click at [362, 325] on button "Confirm" at bounding box center [363, 325] width 34 height 13
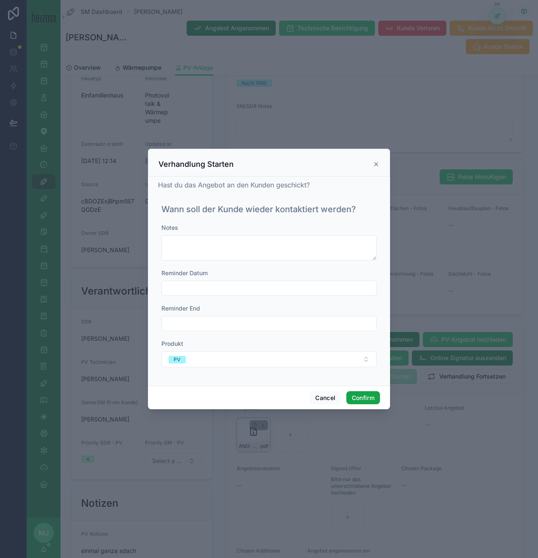
click at [370, 397] on button "Confirm" at bounding box center [363, 397] width 34 height 13
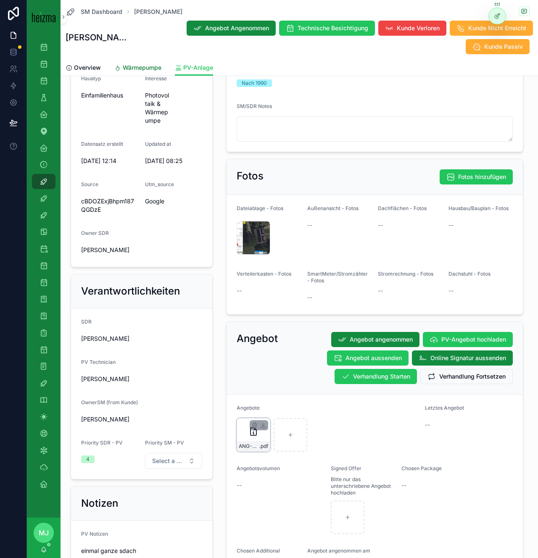
click at [143, 68] on span "Wärmepumpe" at bounding box center [142, 67] width 39 height 8
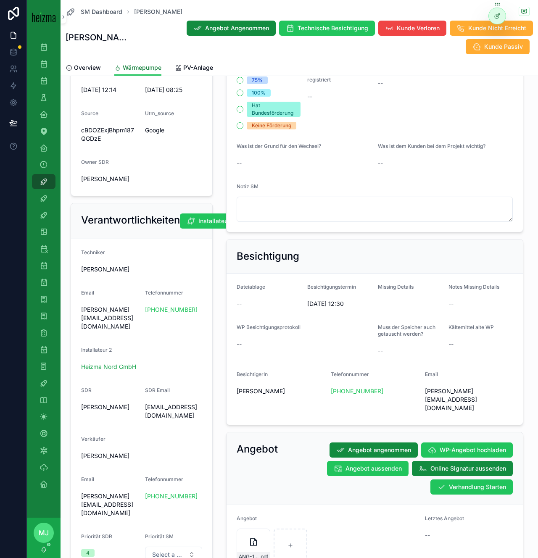
scroll to position [401, 0]
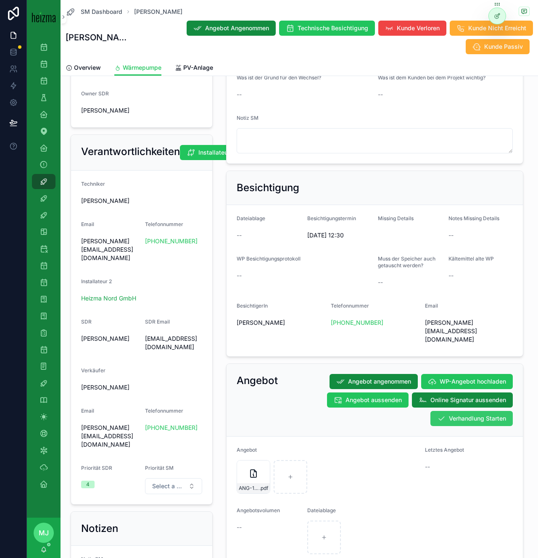
click at [470, 414] on span "Verhandlung Starten" at bounding box center [476, 418] width 57 height 8
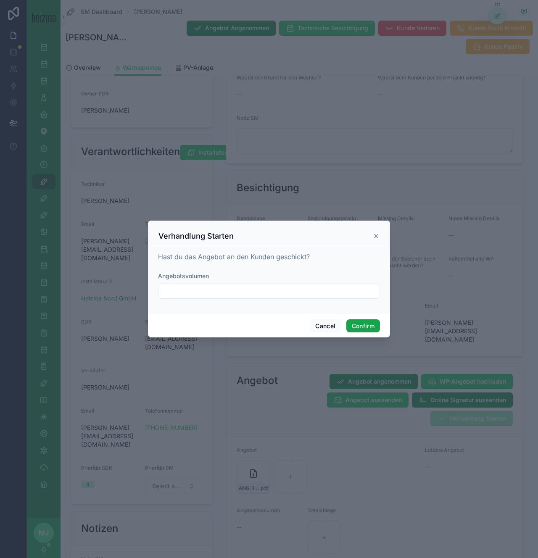
click at [359, 326] on button "Confirm" at bounding box center [363, 325] width 34 height 13
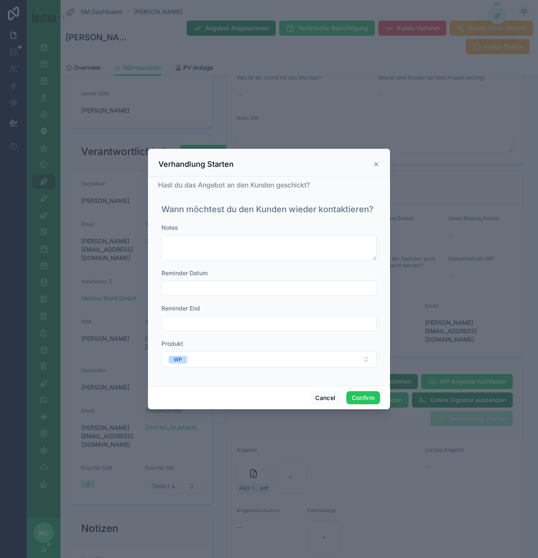
click at [215, 292] on input "text" at bounding box center [269, 288] width 214 height 12
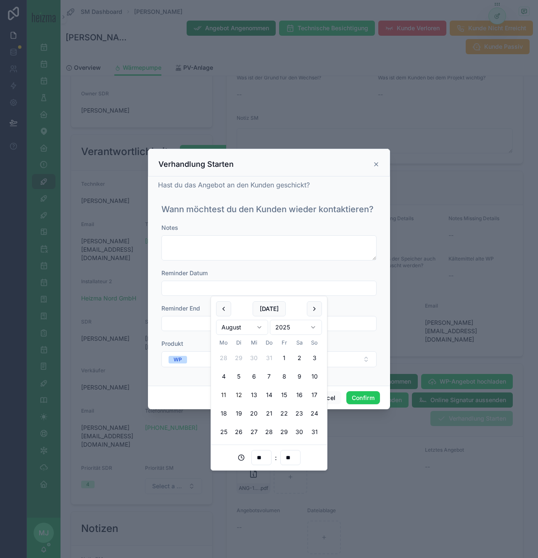
click at [240, 393] on button "12" at bounding box center [238, 394] width 15 height 15
type input "**********"
click at [336, 364] on button "WP" at bounding box center [268, 359] width 215 height 16
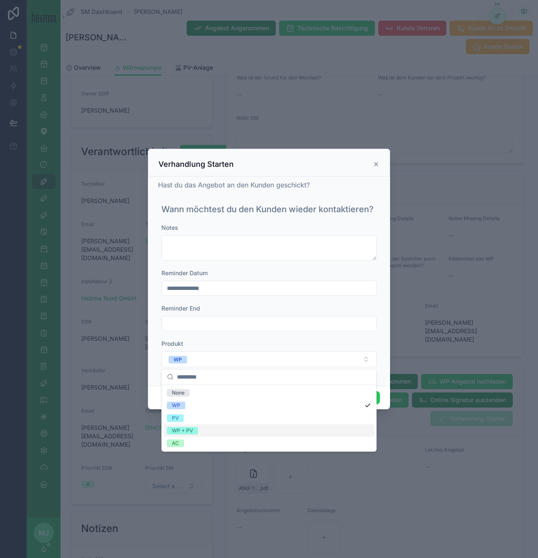
click at [273, 429] on div "WP + PV" at bounding box center [268, 430] width 211 height 13
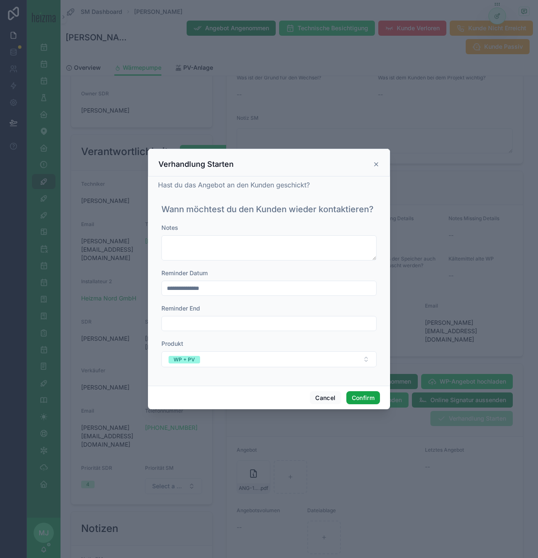
click at [354, 400] on button "Confirm" at bounding box center [363, 397] width 34 height 13
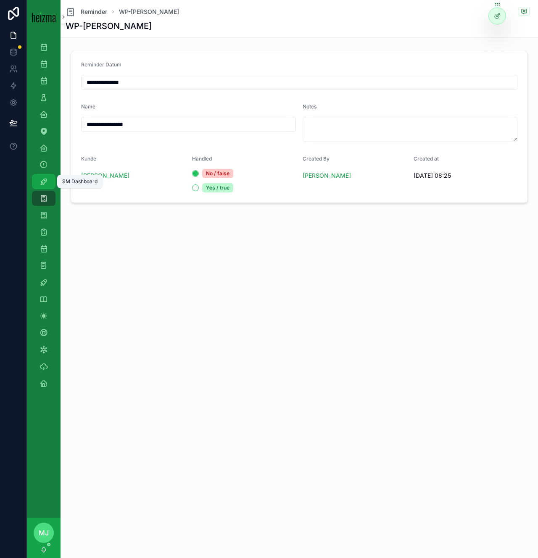
click at [44, 178] on icon "scrollable content" at bounding box center [43, 181] width 8 height 8
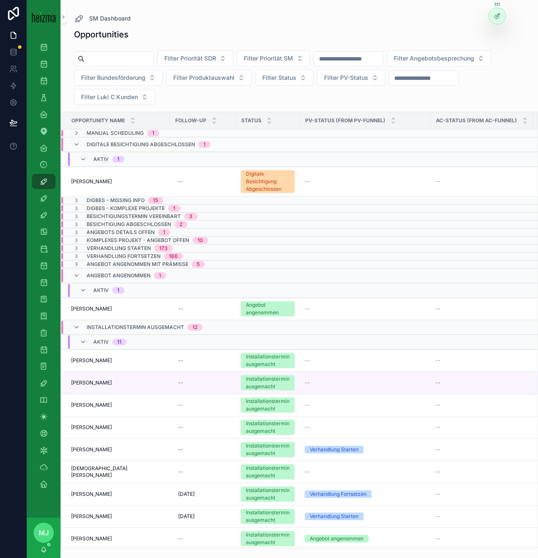
click at [136, 280] on div "Angebot angenommen 1" at bounding box center [126, 275] width 79 height 13
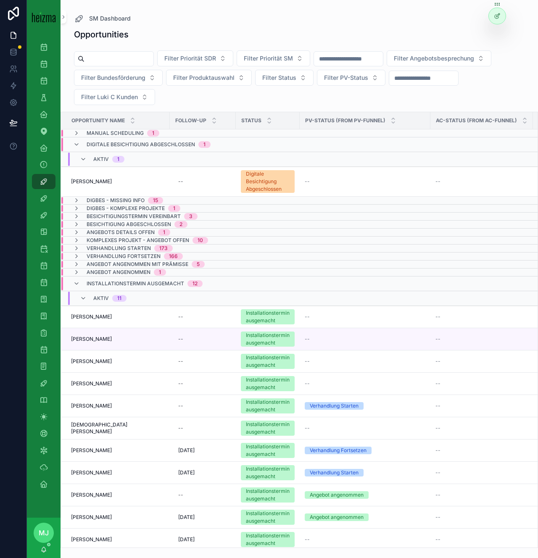
click at [130, 148] on div "Digitale Besichtigung Abgeschlossen 1" at bounding box center [149, 144] width 124 height 13
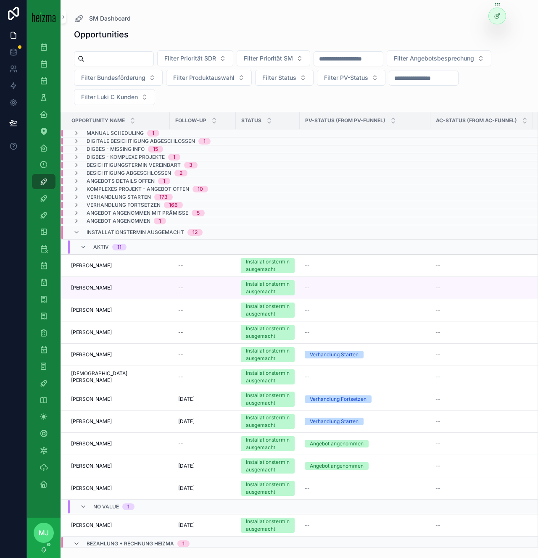
click at [113, 229] on span "Installationstermin ausgemacht" at bounding box center [135, 232] width 97 height 7
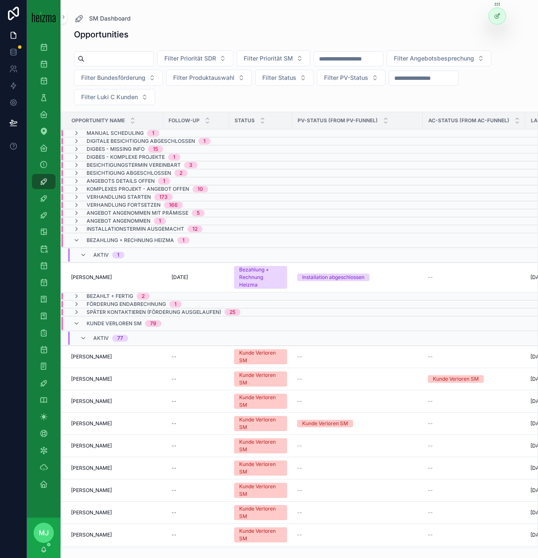
click at [94, 237] on span "Bezahlung + Rechnung Heizma" at bounding box center [130, 240] width 87 height 7
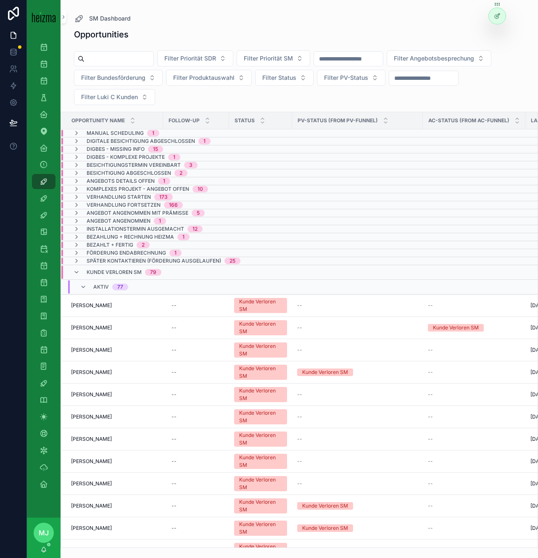
click at [104, 273] on span "Kunde Verloren SM" at bounding box center [114, 272] width 55 height 7
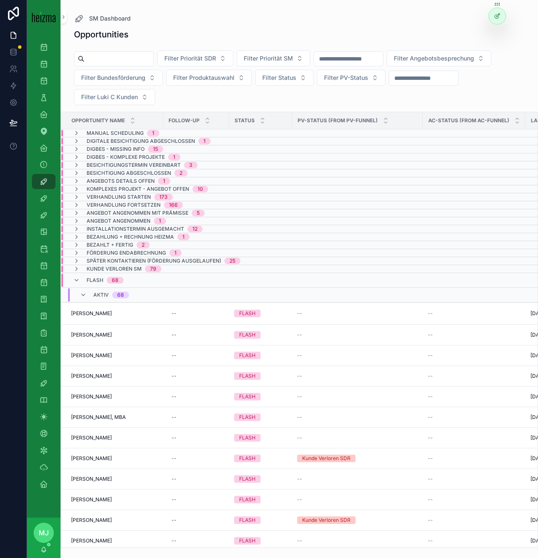
click at [86, 281] on div "FLASH 68" at bounding box center [98, 279] width 50 height 13
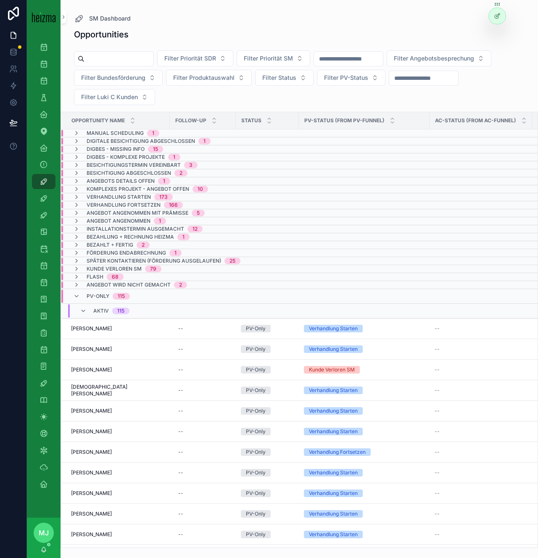
click at [98, 302] on div "PV-Only 115" at bounding box center [108, 295] width 43 height 13
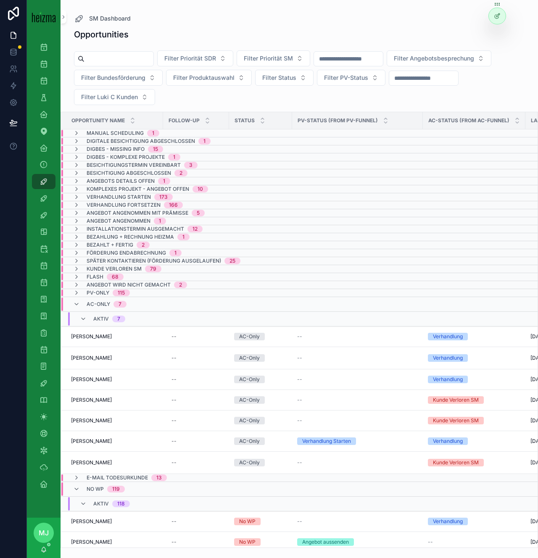
click at [94, 307] on span "AC-Only" at bounding box center [99, 304] width 24 height 7
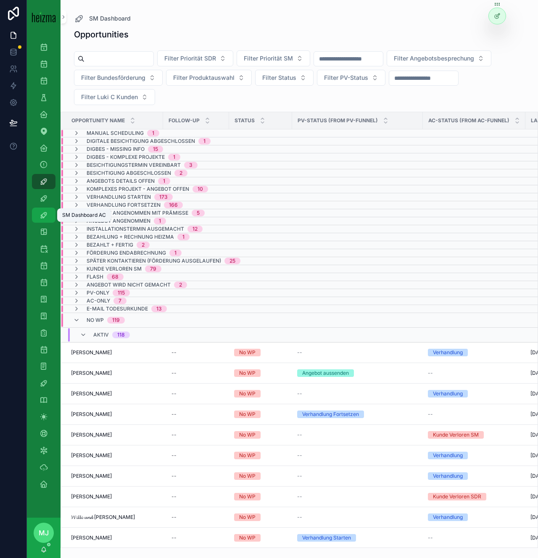
click at [37, 218] on div "SM Dashboard AC" at bounding box center [43, 214] width 13 height 13
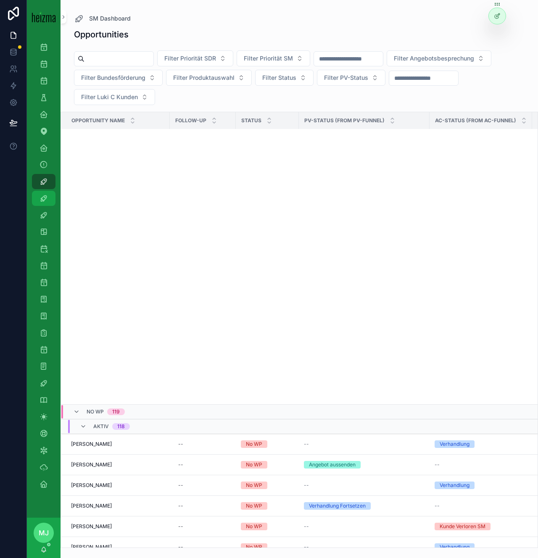
click at [44, 199] on icon "scrollable content" at bounding box center [43, 198] width 8 height 8
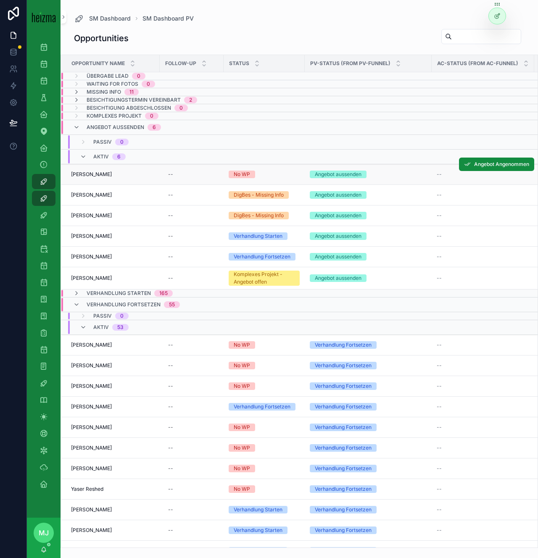
click at [87, 173] on span "Josip Lucic" at bounding box center [91, 174] width 41 height 7
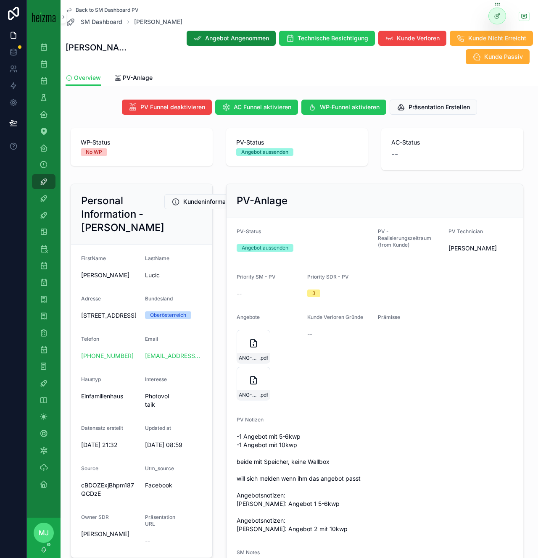
click at [367, 381] on div "Kunde Verloren Gründe --" at bounding box center [339, 358] width 64 height 89
click at [263, 333] on icon "scrollable content" at bounding box center [263, 336] width 7 height 7
click at [266, 369] on div "scrollable content" at bounding box center [263, 374] width 10 height 10
click at [263, 372] on icon "scrollable content" at bounding box center [263, 373] width 0 height 3
click at [133, 73] on span "PV-Anlage" at bounding box center [138, 77] width 30 height 8
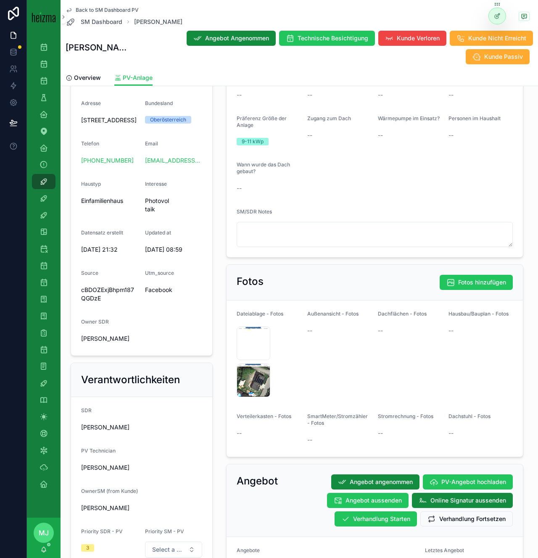
scroll to position [449, 0]
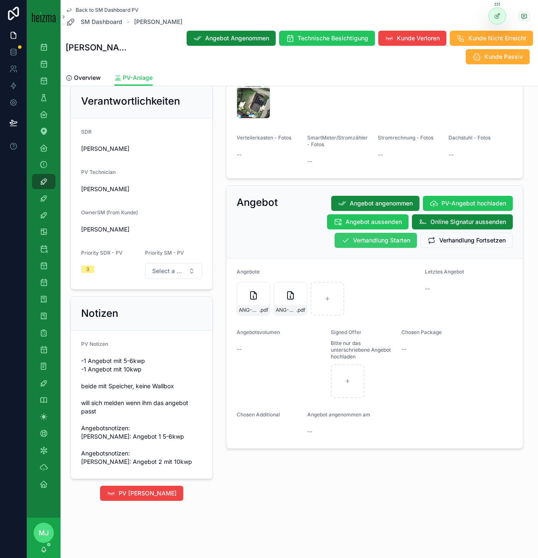
click at [390, 233] on button "Verhandlung Starten" at bounding box center [375, 240] width 82 height 15
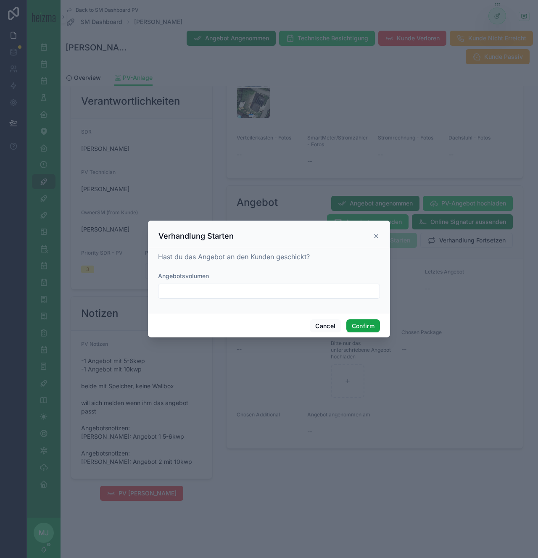
click at [365, 327] on button "Confirm" at bounding box center [363, 325] width 34 height 13
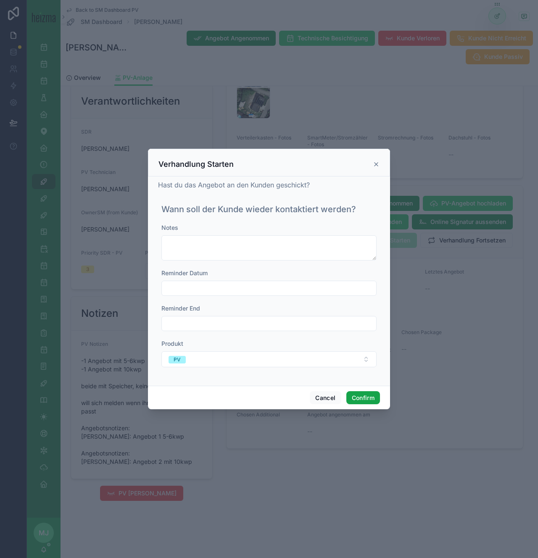
click at [366, 399] on button "Confirm" at bounding box center [363, 397] width 34 height 13
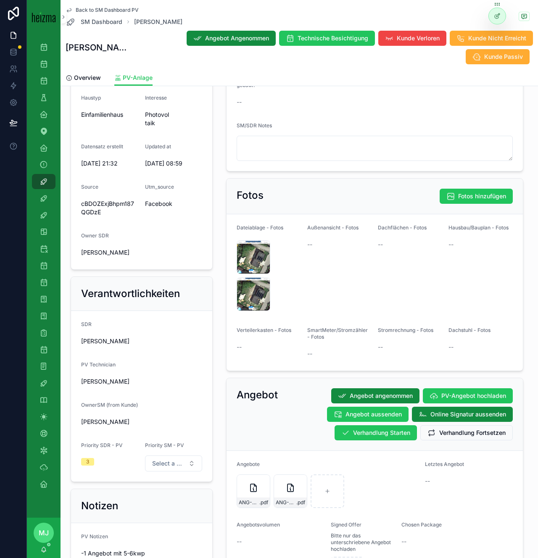
scroll to position [136, 0]
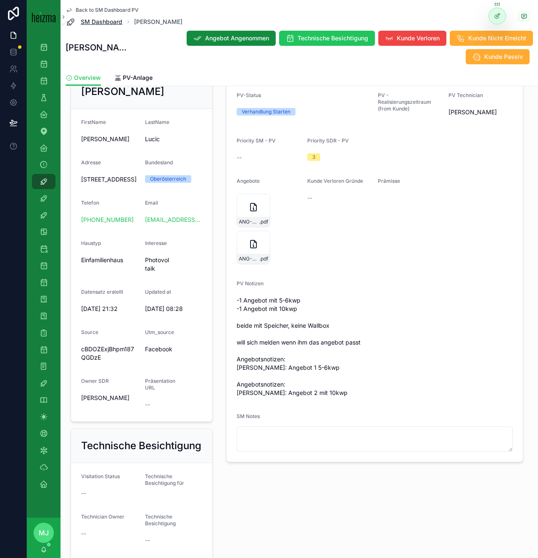
click at [104, 23] on span "SM Dashboard" at bounding box center [102, 22] width 42 height 8
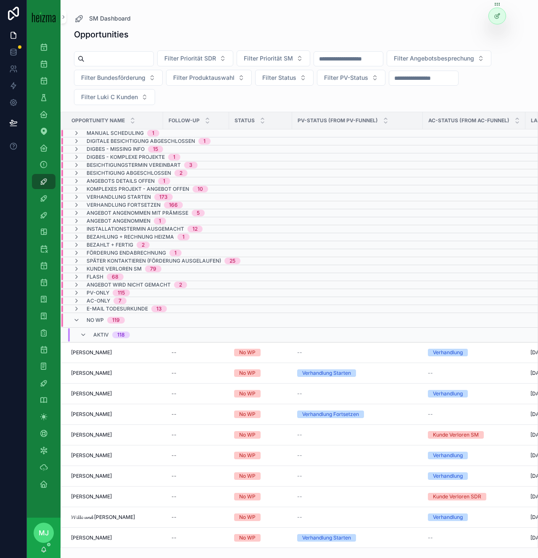
click at [108, 58] on input "scrollable content" at bounding box center [118, 59] width 69 height 12
type input "****"
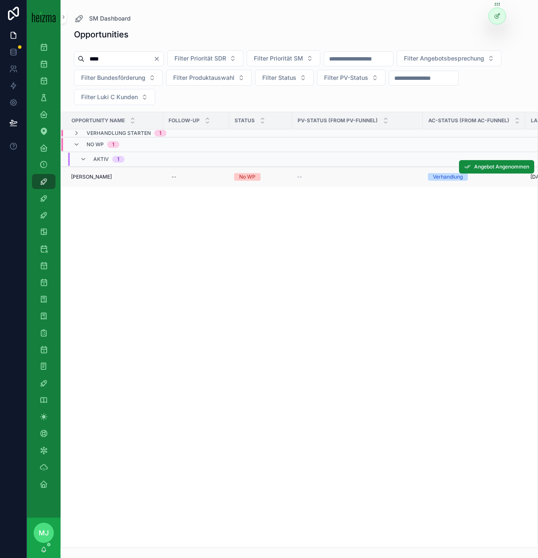
click at [81, 176] on span "Gernot Muhr" at bounding box center [91, 176] width 41 height 7
click at [115, 130] on span "Verhandlung Starten" at bounding box center [119, 133] width 64 height 7
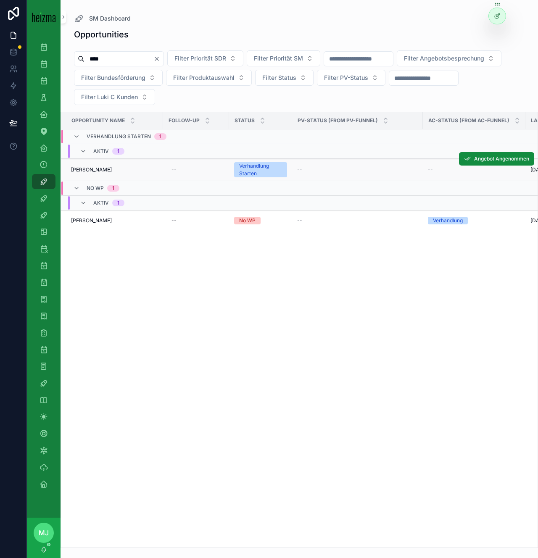
click at [86, 170] on span "Werner Muhr" at bounding box center [91, 169] width 41 height 7
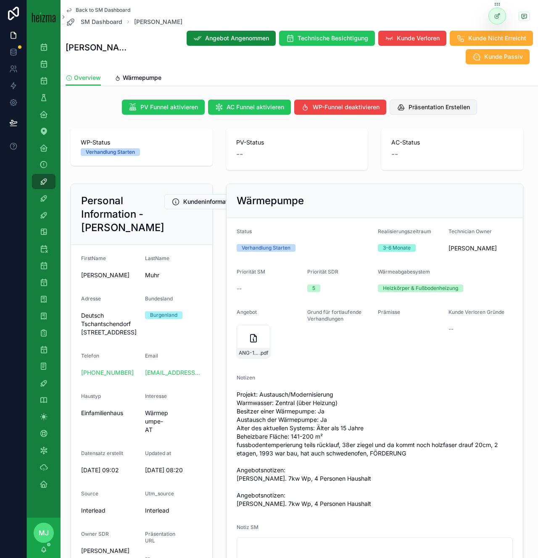
click at [444, 105] on span "Präsentation Erstellen" at bounding box center [438, 107] width 61 height 8
click at [396, 139] on span "AC-Status" at bounding box center [452, 142] width 122 height 8
click at [409, 140] on span "AC-Status" at bounding box center [452, 142] width 122 height 8
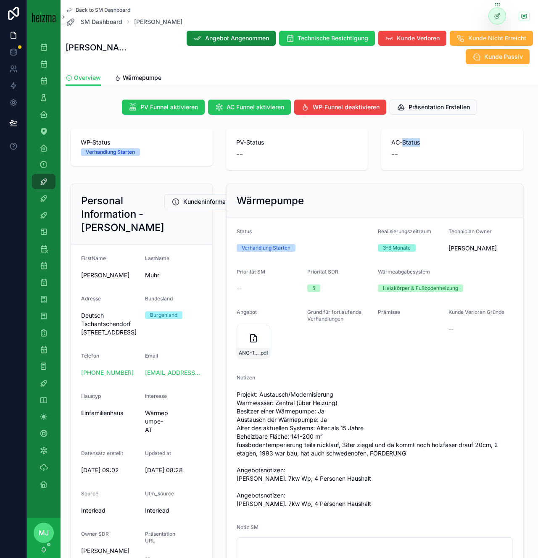
click at [409, 140] on span "AC-Status" at bounding box center [452, 142] width 122 height 8
click at [412, 147] on div "AC-Status --" at bounding box center [452, 149] width 122 height 22
click at [123, 80] on span "Wärmepumpe" at bounding box center [142, 77] width 39 height 8
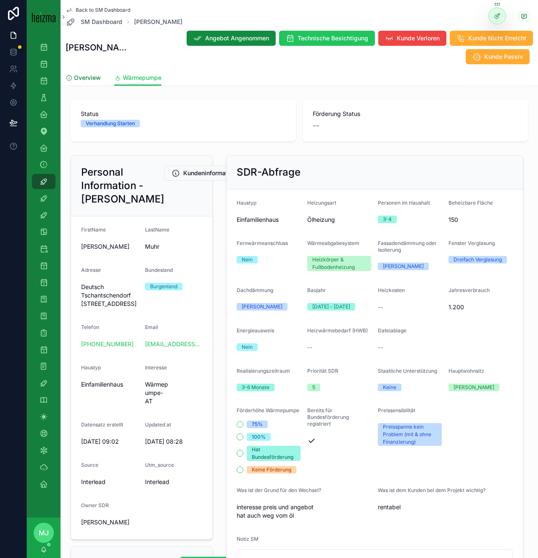
click at [97, 81] on span "Overview" at bounding box center [87, 77] width 27 height 8
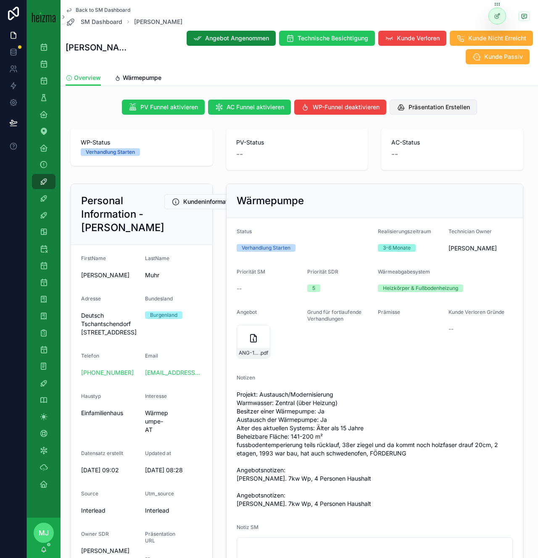
click at [432, 104] on span "Präsentation Erstellen" at bounding box center [438, 107] width 61 height 8
click at [404, 295] on form "Status Verhandlung Starten Realisierungszeitraum 3-6 Monate Technician Owner Ol…" at bounding box center [374, 395] width 296 height 354
click at [403, 322] on div "scrollable content" at bounding box center [410, 324] width 64 height 5
click at [101, 21] on span "SM Dashboard" at bounding box center [102, 22] width 42 height 8
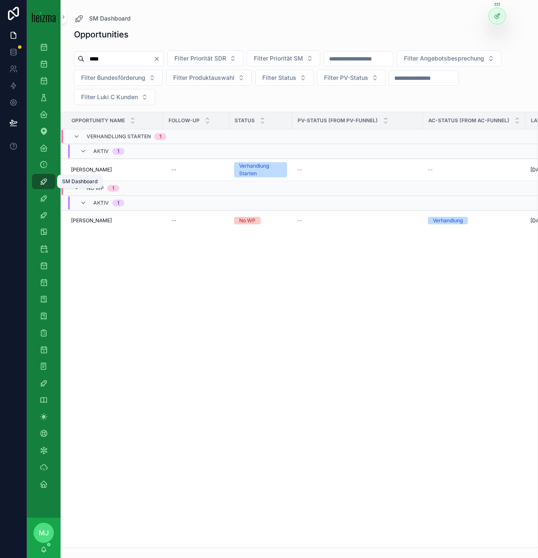
click at [42, 181] on icon "scrollable content" at bounding box center [43, 181] width 8 height 8
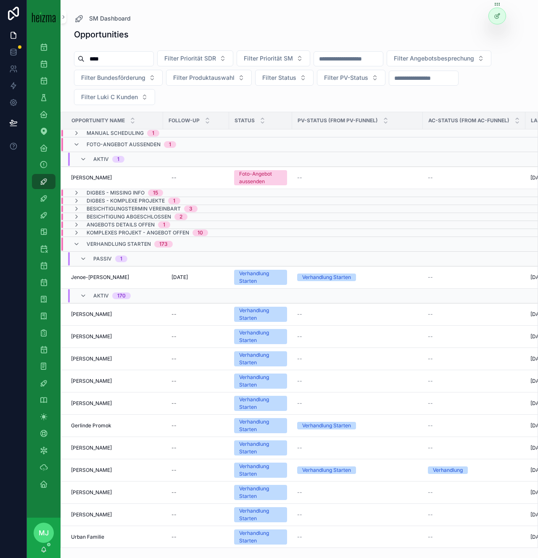
click at [124, 67] on div "**** Filter Priorität SDR Filter Priorität SM Filter Angebotsbesprechung Filter…" at bounding box center [298, 79] width 477 height 65
click at [110, 61] on input "****" at bounding box center [118, 59] width 69 height 12
click at [109, 60] on input "****" at bounding box center [118, 59] width 69 height 12
type input "**********"
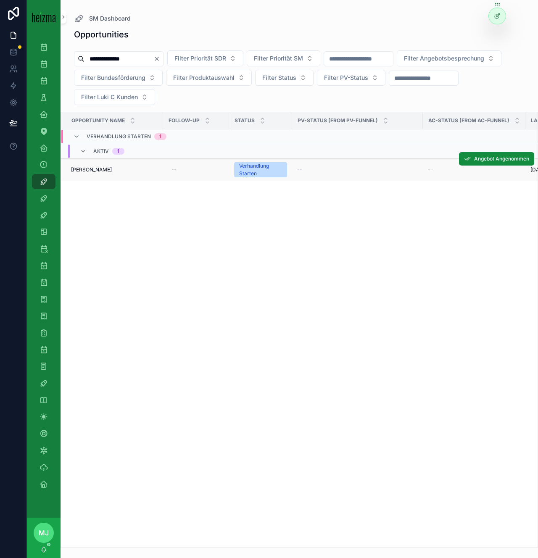
click at [88, 167] on span "[PERSON_NAME]" at bounding box center [91, 169] width 41 height 7
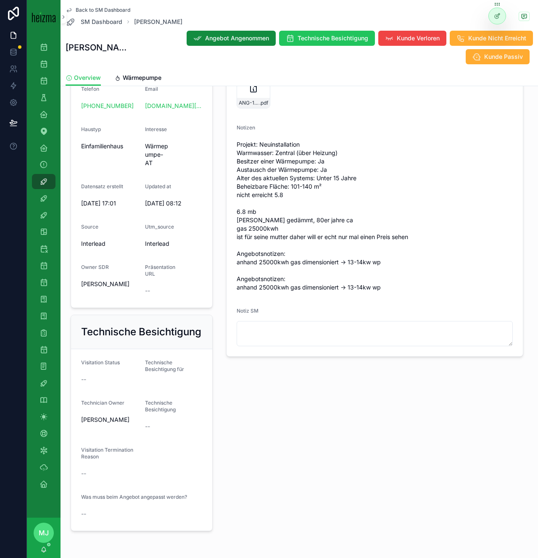
scroll to position [315, 0]
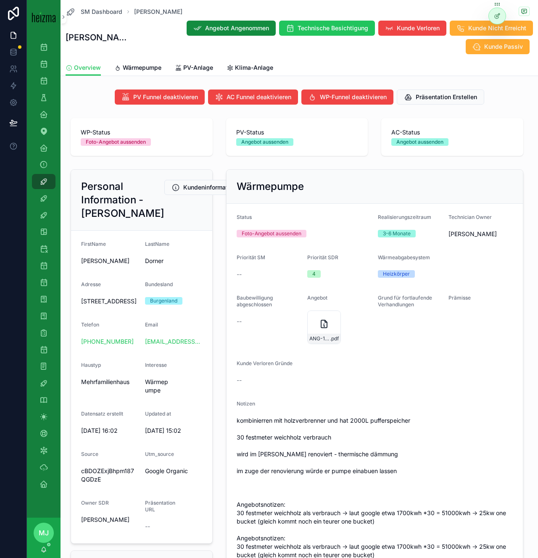
click at [417, 396] on form "Status Foto-Angebot aussenden Realisierungszeitraum 3-6 Monate Technician Owner…" at bounding box center [374, 439] width 296 height 470
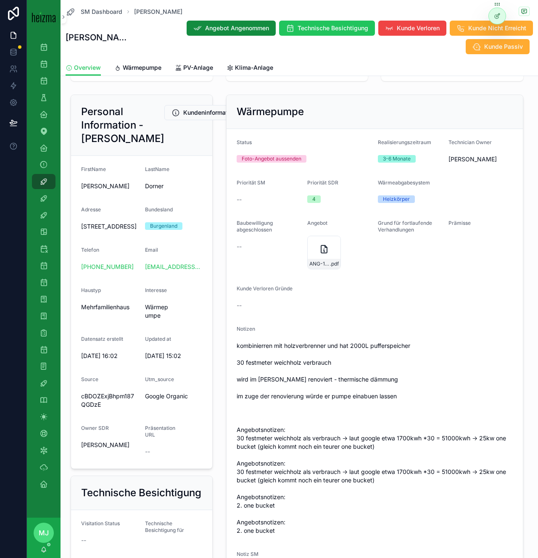
scroll to position [73, 0]
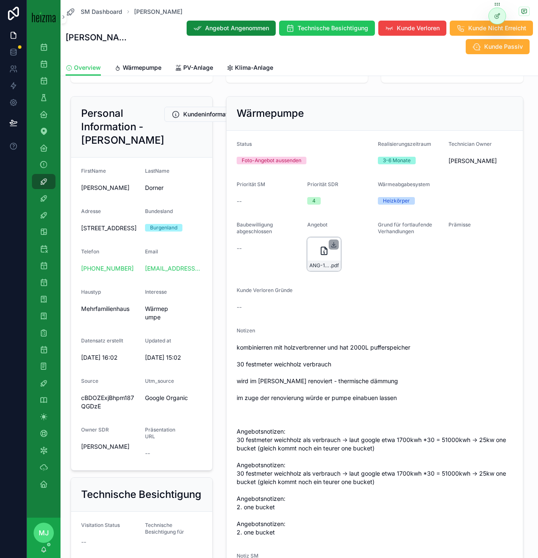
click at [334, 244] on icon "scrollable content" at bounding box center [333, 244] width 7 height 7
click at [48, 350] on div "OTSO" at bounding box center [43, 349] width 13 height 13
click at [186, 69] on span "PV-Anlage" at bounding box center [198, 67] width 30 height 8
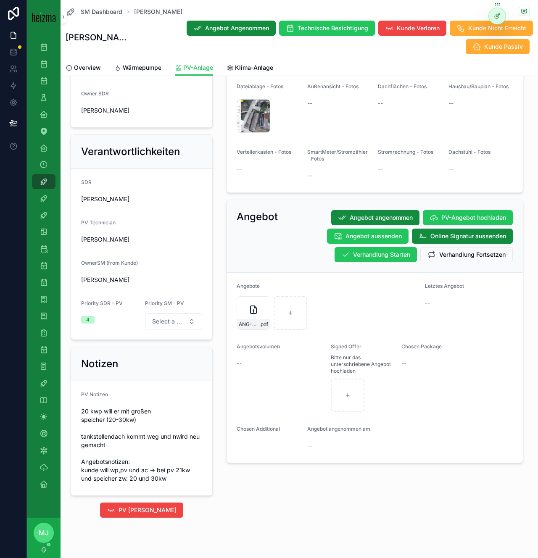
scroll to position [390, 0]
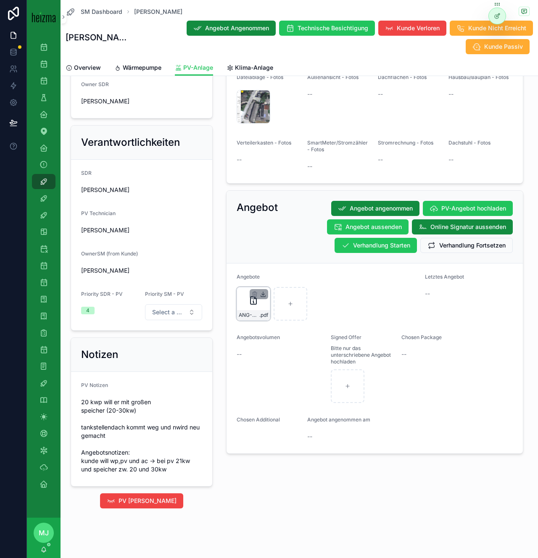
click at [262, 293] on icon "scrollable content" at bounding box center [263, 294] width 7 height 7
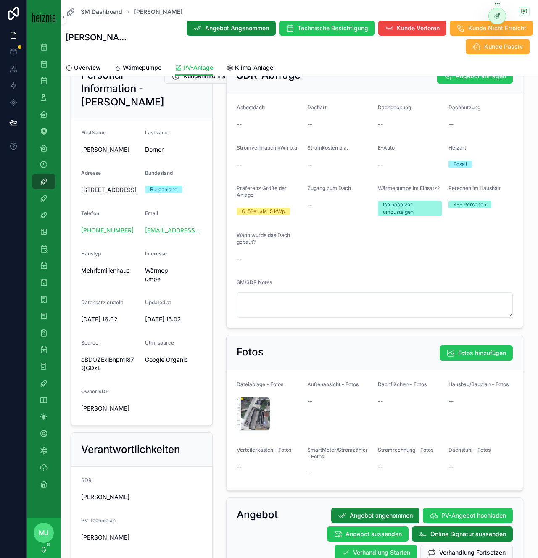
scroll to position [0, 0]
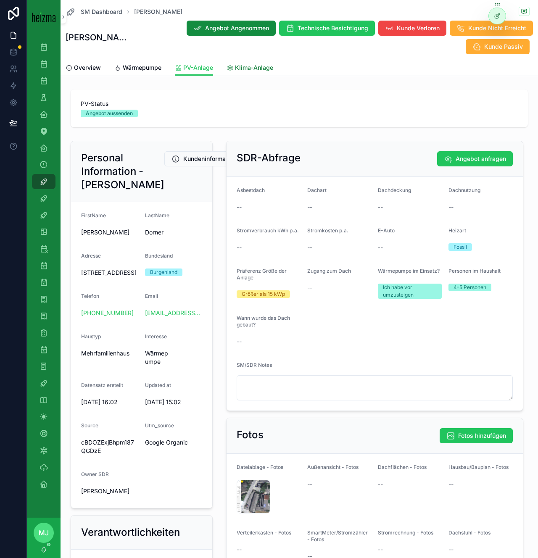
click at [252, 69] on span "Klima-Anlage" at bounding box center [254, 67] width 38 height 8
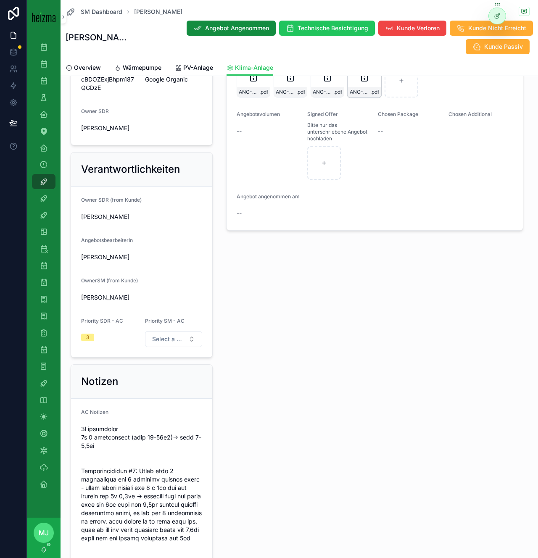
scroll to position [340, 0]
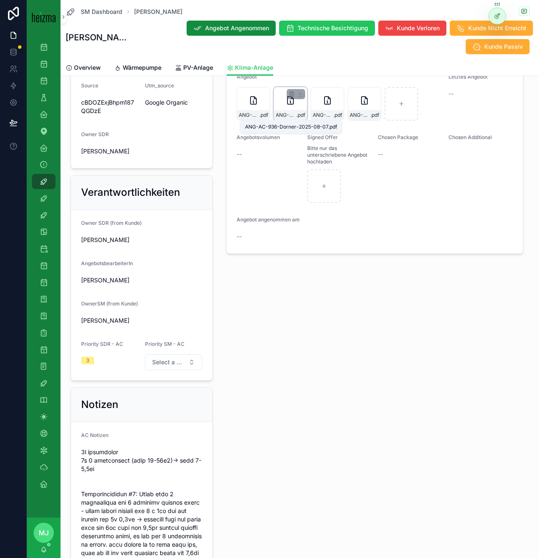
click at [292, 117] on span "ANG-AC-936-Dorner-2025-08-07" at bounding box center [285, 115] width 21 height 7
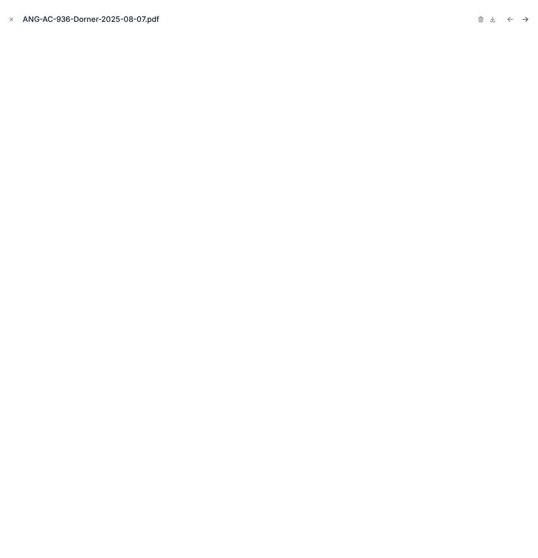
click at [522, 23] on icon "Next file" at bounding box center [525, 19] width 8 height 8
click at [506, 20] on icon "Previous file" at bounding box center [510, 19] width 8 height 8
click at [525, 21] on icon "Next file" at bounding box center [525, 19] width 8 height 8
click at [10, 18] on icon "Close modal" at bounding box center [11, 19] width 3 height 3
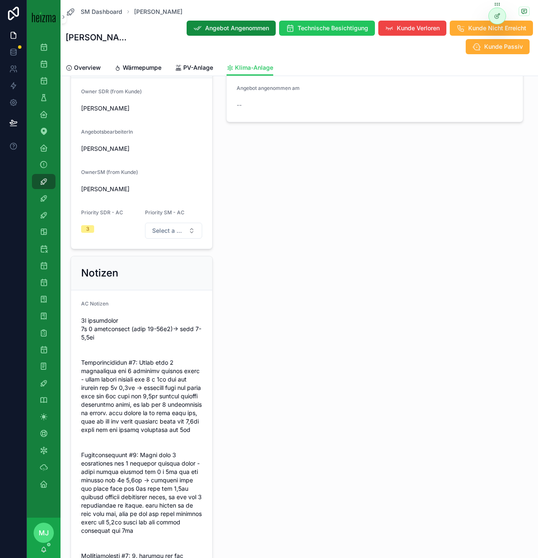
scroll to position [284, 0]
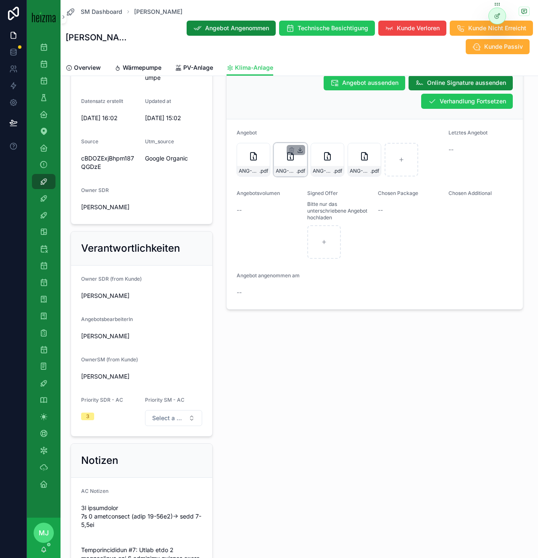
click at [297, 151] on icon "scrollable content" at bounding box center [299, 151] width 5 height 1
click at [337, 149] on icon "scrollable content" at bounding box center [336, 150] width 7 height 7
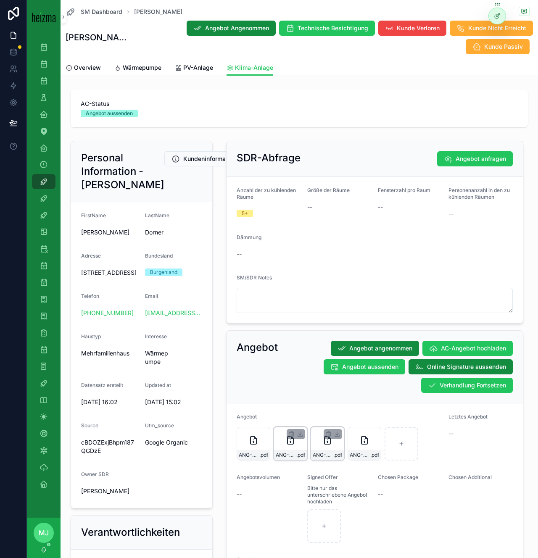
click at [147, 73] on link "Wärmepumpe" at bounding box center [137, 68] width 47 height 17
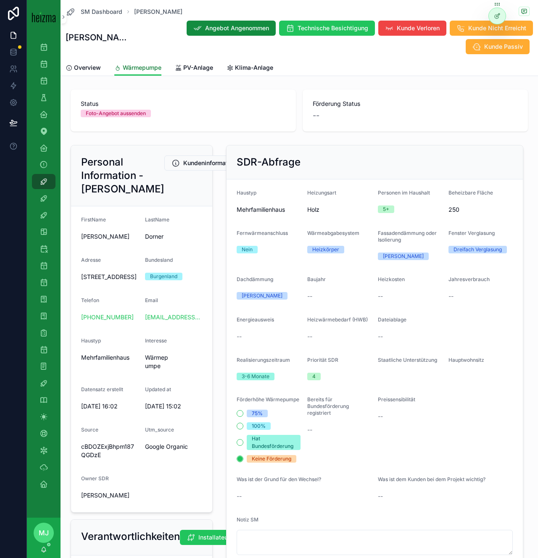
scroll to position [310, 0]
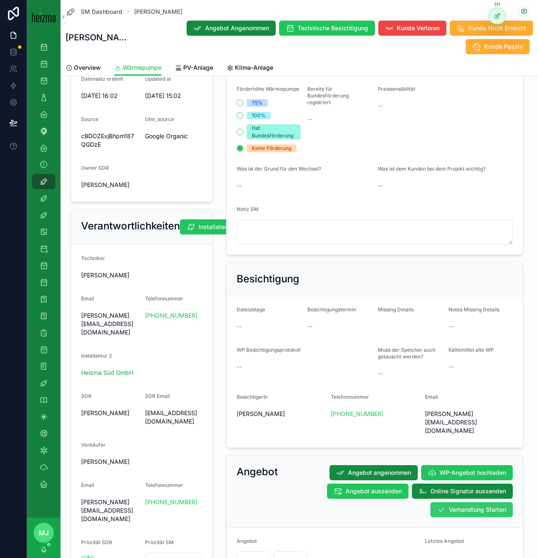
click at [456, 502] on button "Verhandlung Starten" at bounding box center [471, 509] width 82 height 15
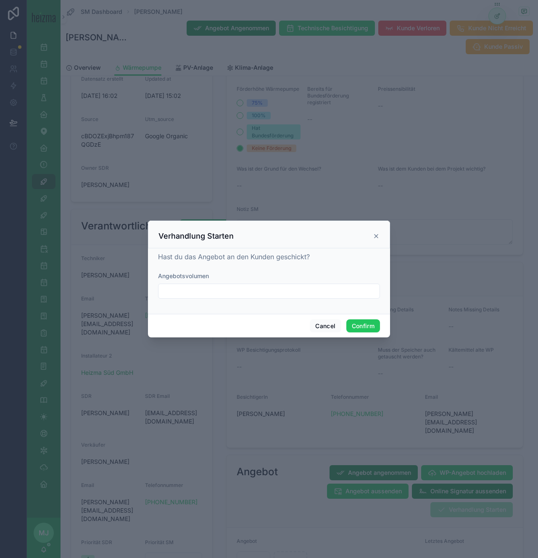
click at [358, 316] on div "Cancel Confirm" at bounding box center [269, 326] width 242 height 24
click at [358, 324] on button "Confirm" at bounding box center [363, 325] width 34 height 13
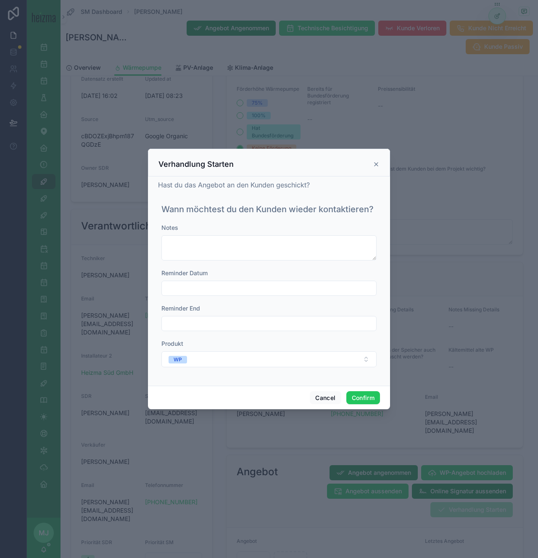
click at [263, 287] on input "text" at bounding box center [269, 288] width 214 height 12
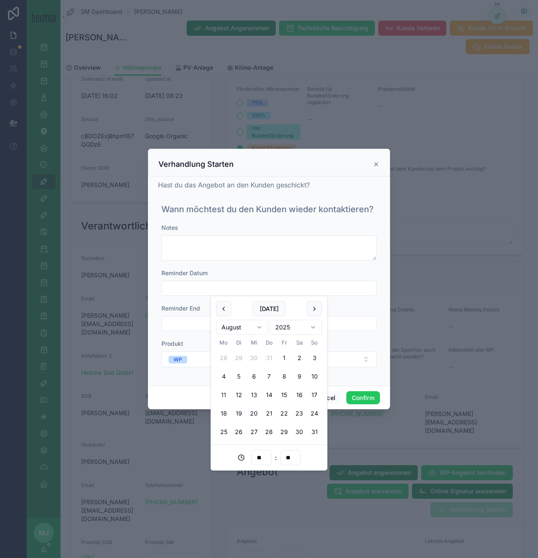
click at [237, 380] on button "5" at bounding box center [238, 376] width 15 height 15
click at [238, 394] on button "12" at bounding box center [238, 394] width 15 height 15
type input "**********"
click at [351, 381] on div "**********" at bounding box center [269, 280] width 242 height 209
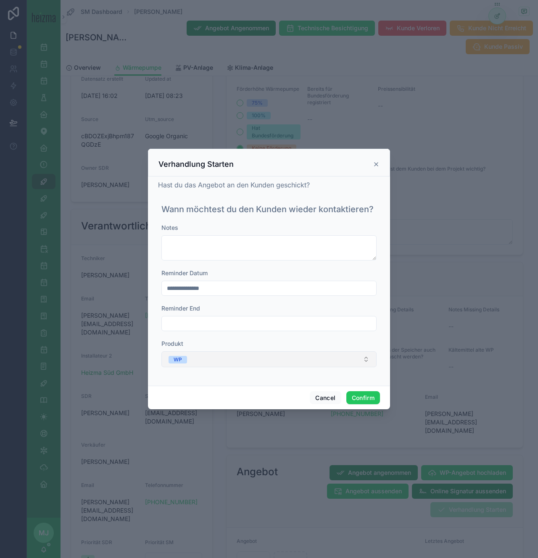
click at [351, 361] on button "WP" at bounding box center [268, 359] width 215 height 16
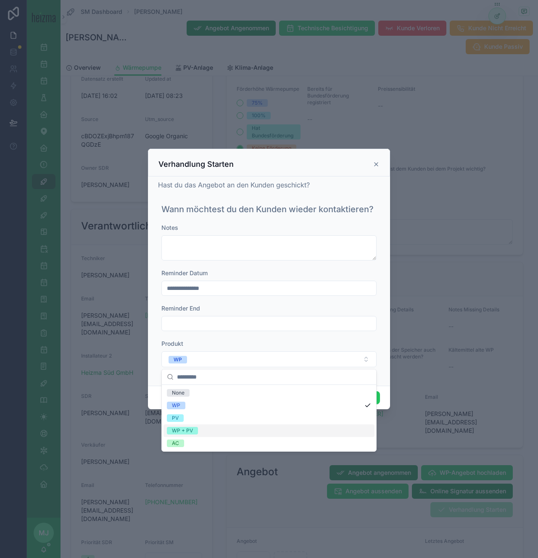
click at [297, 426] on div "WP + PV" at bounding box center [268, 430] width 211 height 13
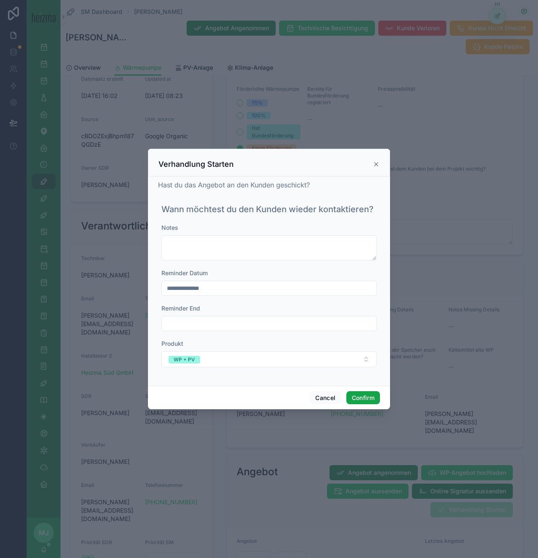
click at [367, 402] on button "Confirm" at bounding box center [363, 397] width 34 height 13
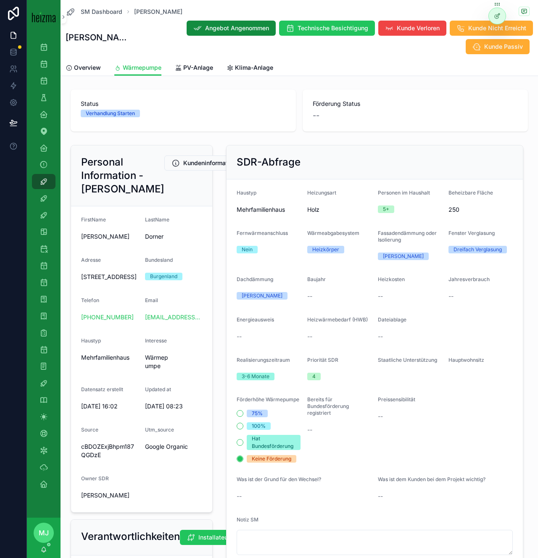
click at [182, 52] on div "Angebot Angenommen Technische Besichtigung Kunde Verloren Kunde Nicht Erreicht …" at bounding box center [332, 37] width 402 height 34
click at [184, 73] on link "PV-Anlage" at bounding box center [194, 68] width 38 height 17
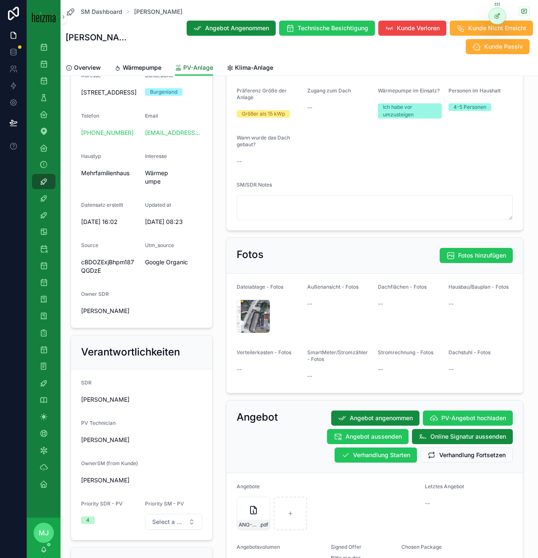
scroll to position [419, 0]
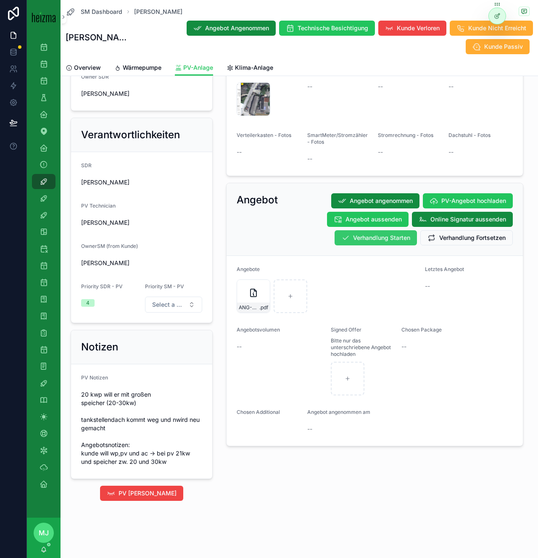
click at [394, 233] on span "Verhandlung Starten" at bounding box center [381, 237] width 57 height 8
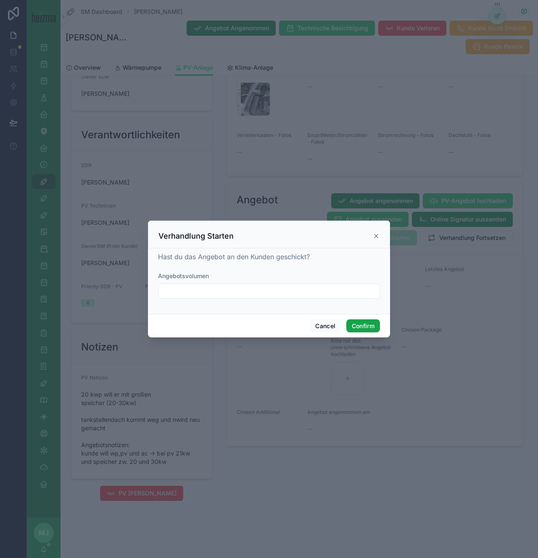
click at [367, 325] on button "Confirm" at bounding box center [363, 325] width 34 height 13
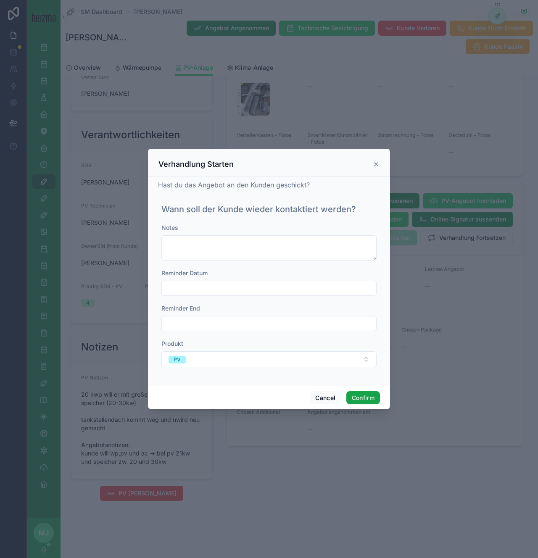
click at [357, 400] on button "Confirm" at bounding box center [363, 397] width 34 height 13
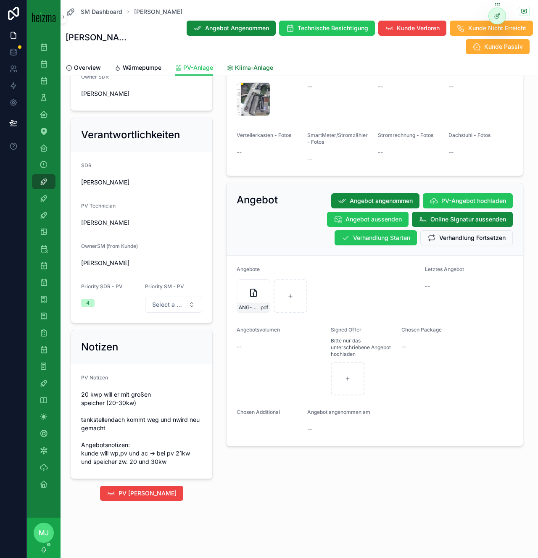
click at [261, 65] on span "Klima-Anlage" at bounding box center [254, 67] width 38 height 8
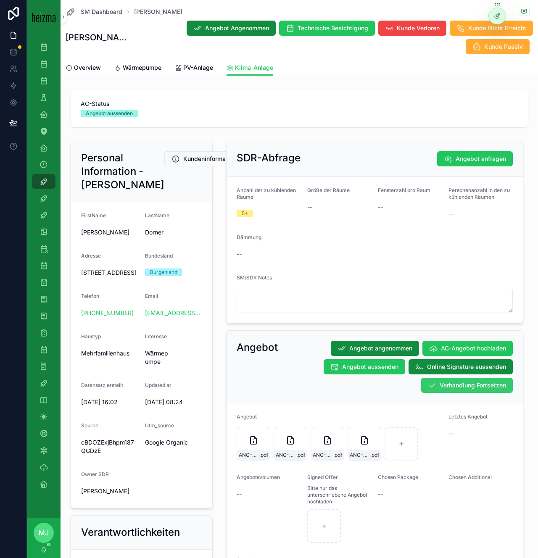
click at [481, 391] on button "Verhandlung Fortsetzen" at bounding box center [467, 385] width 92 height 15
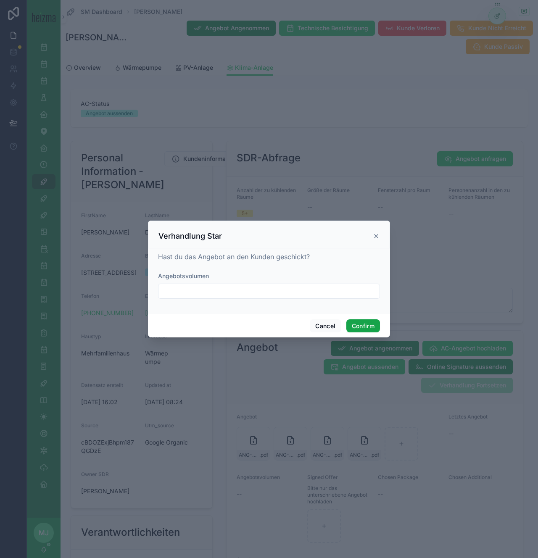
click at [351, 325] on button "Confirm" at bounding box center [363, 325] width 34 height 13
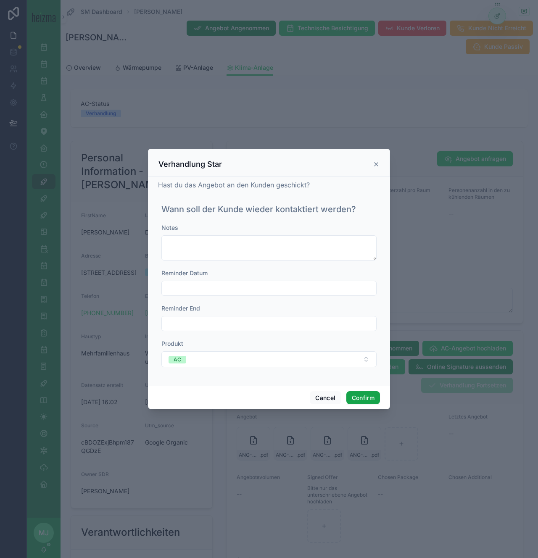
click at [367, 400] on button "Confirm" at bounding box center [363, 397] width 34 height 13
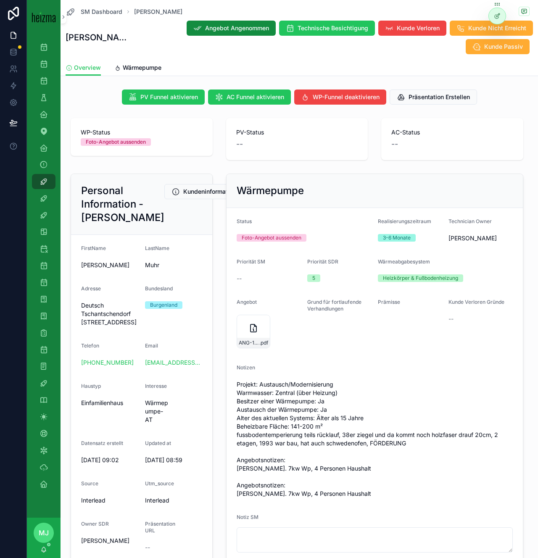
click at [350, 376] on div "Notizen Projekt: Austausch/Modernisierung Warmwasser: Zentral (über Heizung) Be…" at bounding box center [374, 432] width 276 height 136
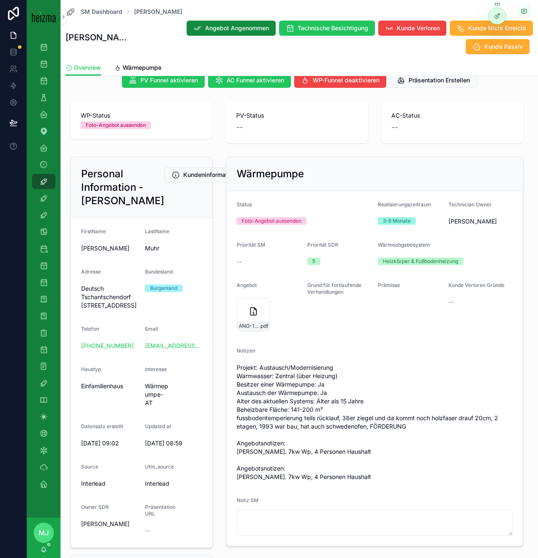
scroll to position [24, 0]
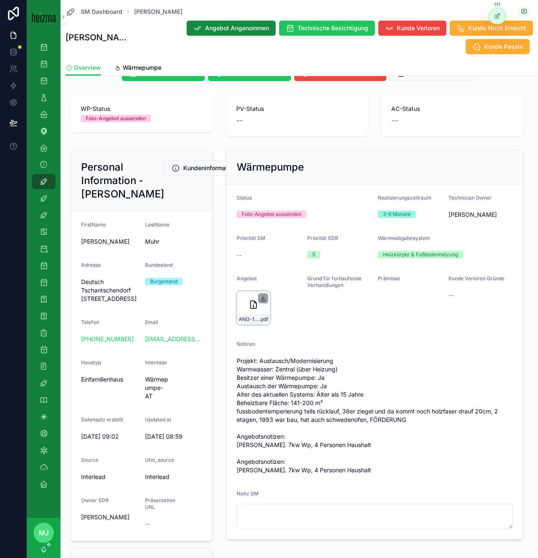
click at [263, 297] on icon "scrollable content" at bounding box center [263, 298] width 7 height 7
click at [144, 64] on span "Wärmepumpe" at bounding box center [142, 67] width 39 height 8
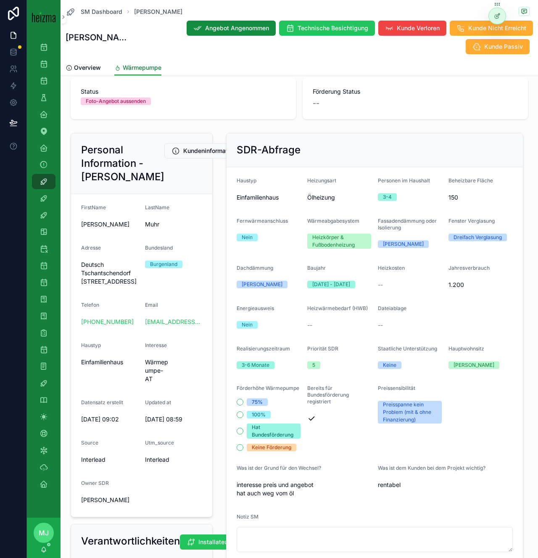
scroll to position [360, 0]
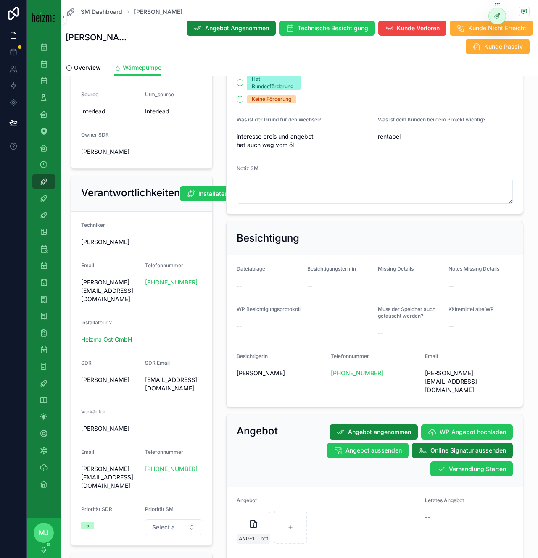
click at [462, 462] on div "Angebot Angebot angenommen WP-Angebot hochladen Angebot aussenden Online Signat…" at bounding box center [374, 450] width 296 height 73
click at [462, 464] on span "Verhandlung Starten" at bounding box center [476, 468] width 57 height 8
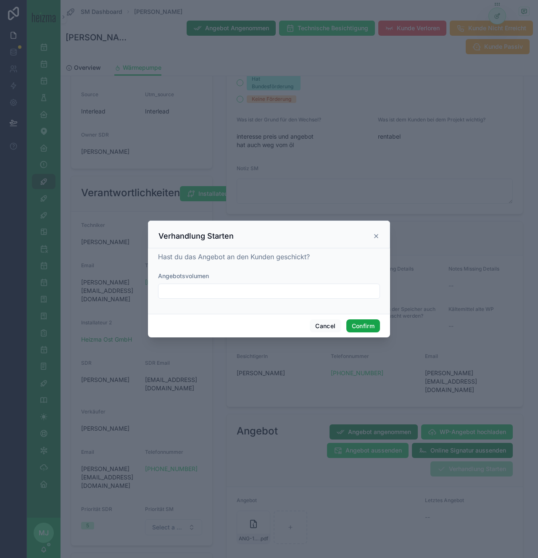
click at [353, 319] on button "Confirm" at bounding box center [363, 325] width 34 height 13
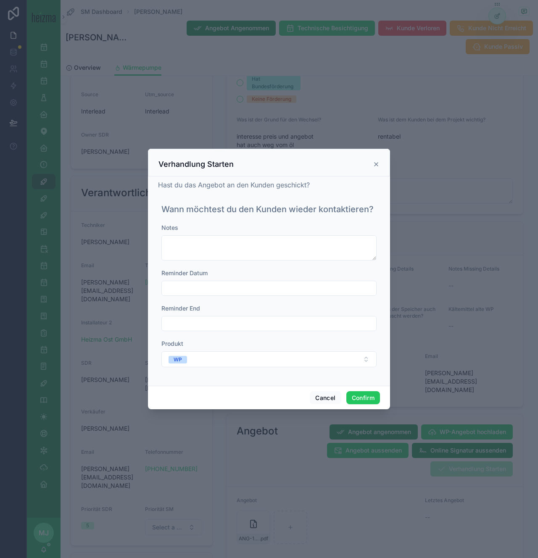
click at [344, 292] on input "text" at bounding box center [269, 288] width 214 height 12
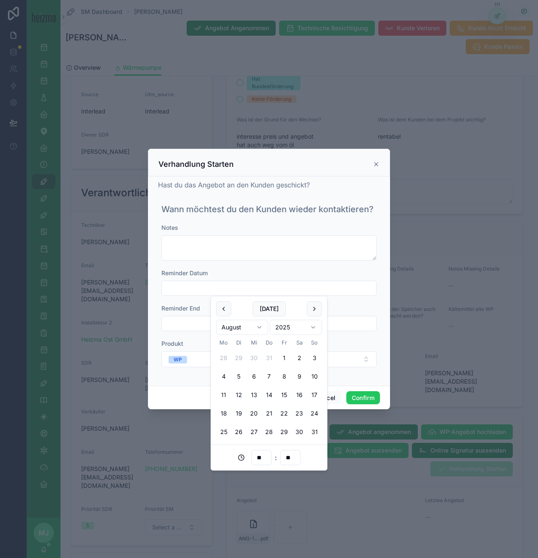
click at [222, 397] on button "11" at bounding box center [223, 394] width 15 height 15
type input "**********"
click at [376, 398] on button "Confirm" at bounding box center [363, 397] width 34 height 13
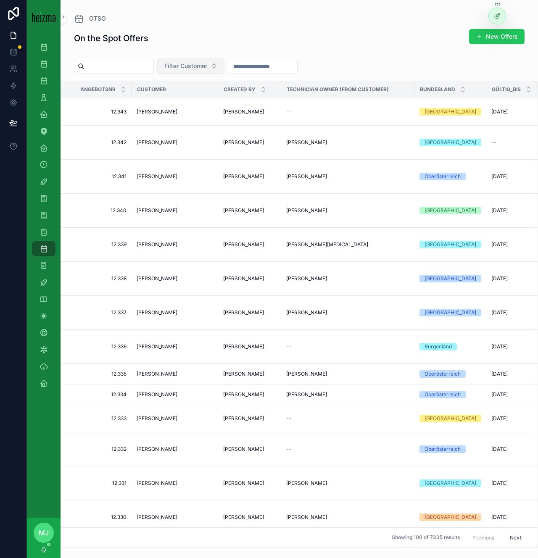
click at [205, 70] on span "Filter Customer" at bounding box center [185, 66] width 43 height 8
type input "******"
click at [191, 100] on span "[PERSON_NAME]" at bounding box center [179, 100] width 48 height 8
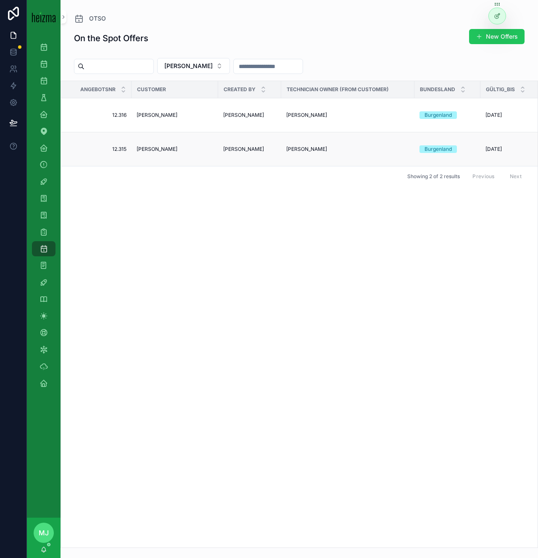
click at [155, 149] on span "[PERSON_NAME]" at bounding box center [156, 149] width 41 height 7
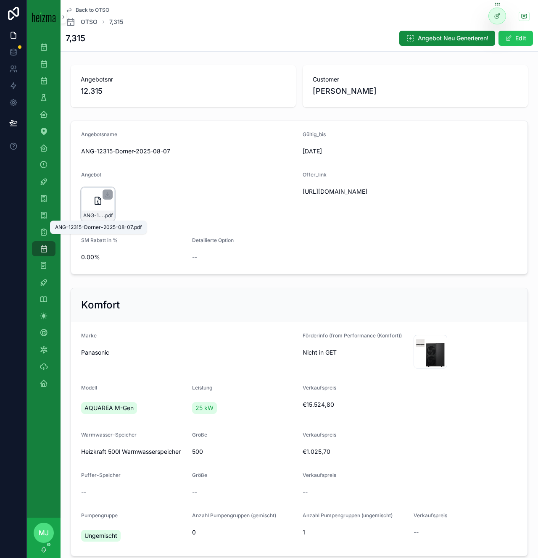
click at [101, 215] on span "ANG-12315-Dorner-2025-08-07" at bounding box center [93, 215] width 21 height 7
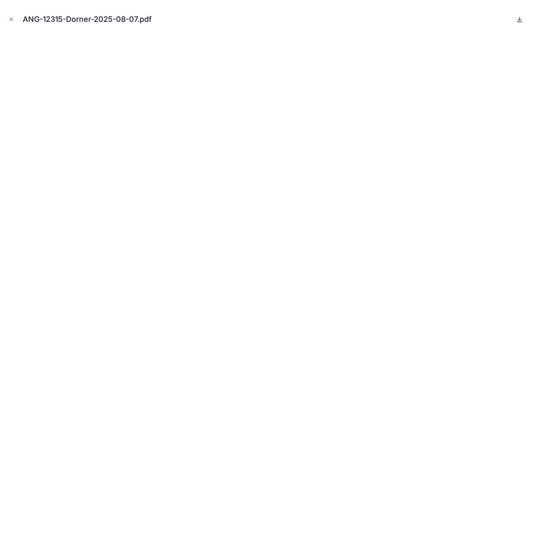
click at [518, 21] on icon at bounding box center [519, 19] width 7 height 7
click at [13, 18] on icon "Close modal" at bounding box center [11, 19] width 6 height 6
